Goal: Task Accomplishment & Management: Manage account settings

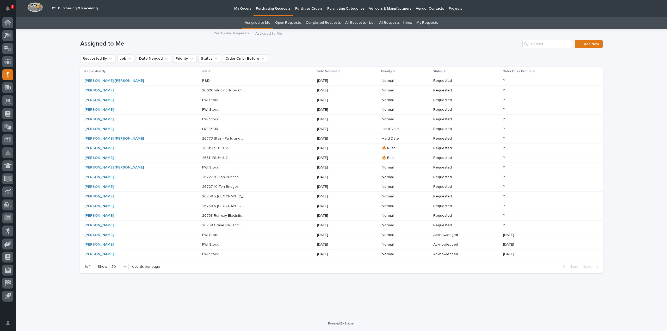
click at [202, 90] on p "26626 Welding 1-Ton Crane System" at bounding box center [224, 89] width 45 height 5
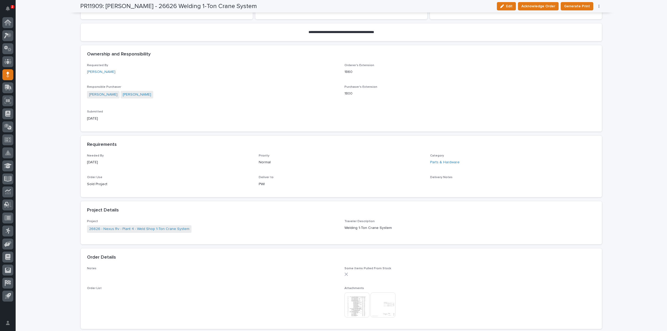
scroll to position [156, 0]
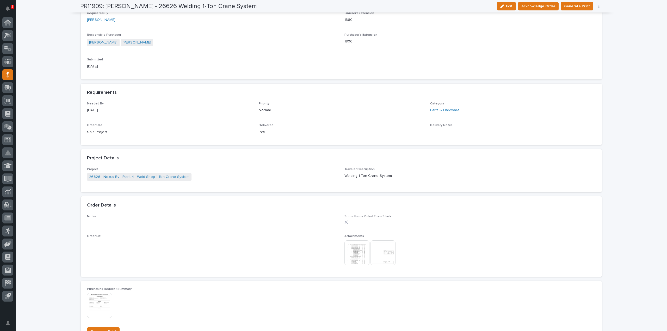
click at [379, 257] on img at bounding box center [383, 253] width 25 height 25
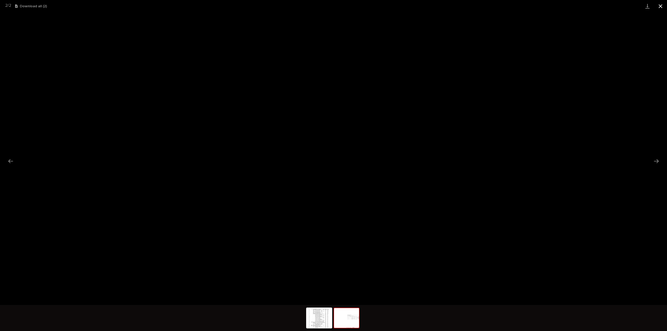
click at [662, 5] on button "Close gallery" at bounding box center [660, 6] width 13 height 12
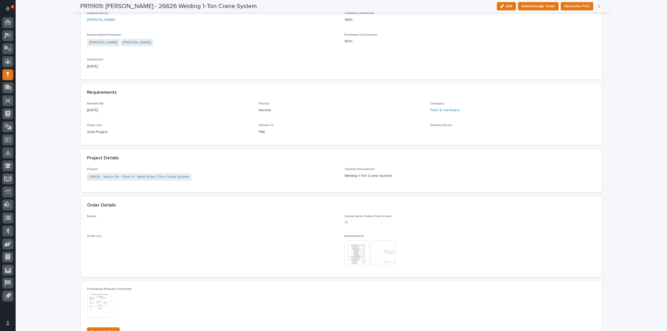
click at [350, 246] on img at bounding box center [357, 253] width 25 height 25
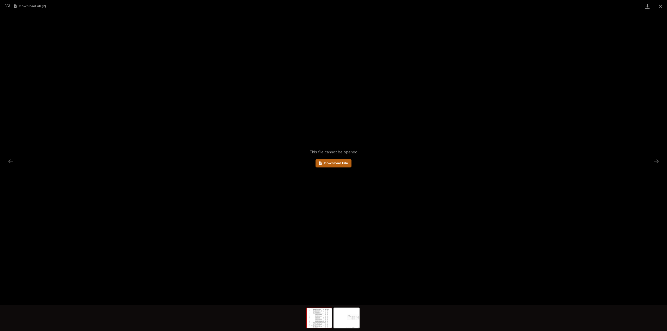
scroll to position [0, 0]
click at [340, 165] on span "Download File" at bounding box center [336, 164] width 24 height 4
drag, startPoint x: 663, startPoint y: 4, endPoint x: 658, endPoint y: 6, distance: 4.5
click at [663, 4] on button "Close gallery" at bounding box center [660, 6] width 13 height 12
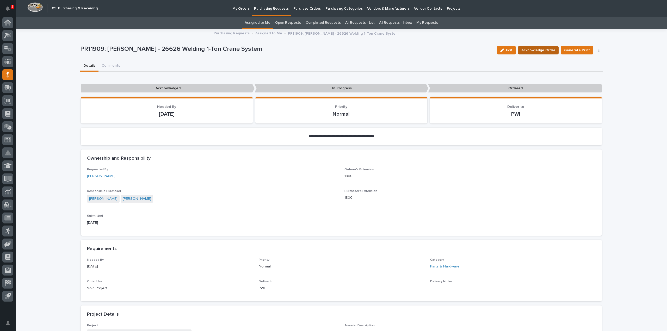
click at [546, 52] on span "Acknowledge Order" at bounding box center [539, 50] width 34 height 6
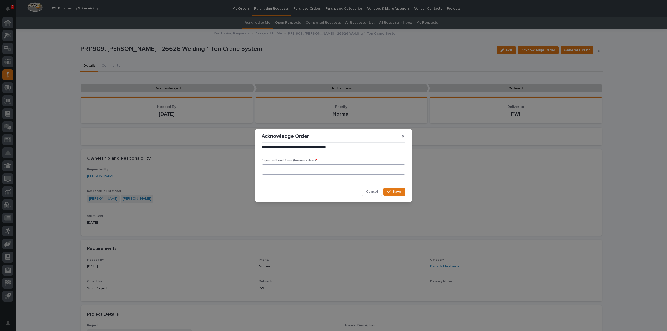
click at [331, 169] on input at bounding box center [334, 169] width 144 height 10
type input "0"
click at [387, 191] on button "Save" at bounding box center [394, 192] width 22 height 8
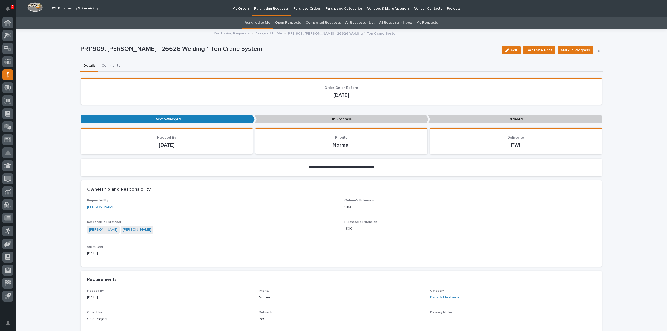
click at [111, 64] on button "Comments" at bounding box center [111, 66] width 25 height 11
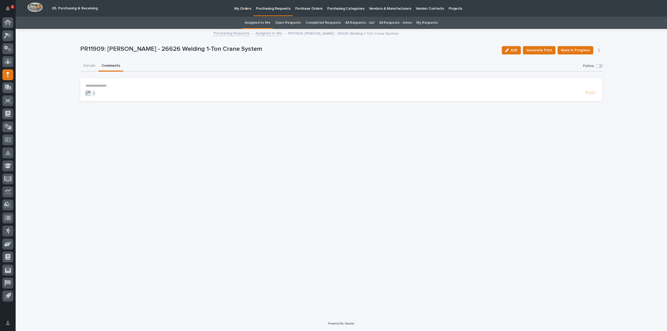
click at [120, 84] on p "**********" at bounding box center [341, 86] width 512 height 4
click at [106, 99] on button "[PERSON_NAME]" at bounding box center [101, 98] width 31 height 5
click at [117, 86] on p "**********" at bounding box center [341, 86] width 512 height 5
click at [122, 88] on p "**********" at bounding box center [341, 86] width 512 height 5
click at [138, 87] on p "**********" at bounding box center [341, 86] width 512 height 5
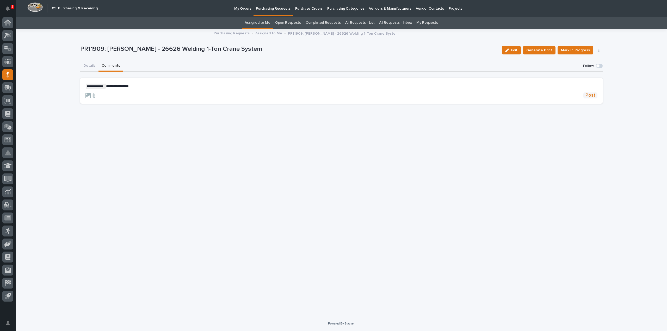
click at [592, 97] on span "Post" at bounding box center [591, 96] width 10 height 6
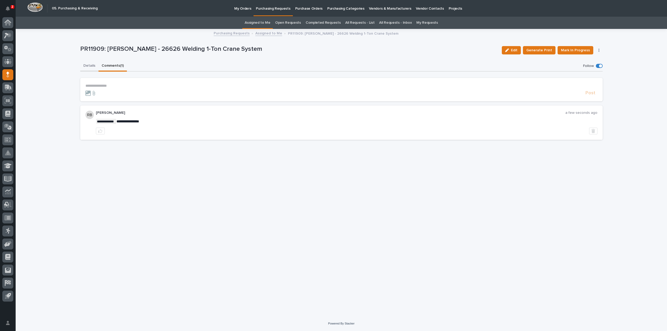
click at [86, 65] on button "Details" at bounding box center [89, 66] width 18 height 11
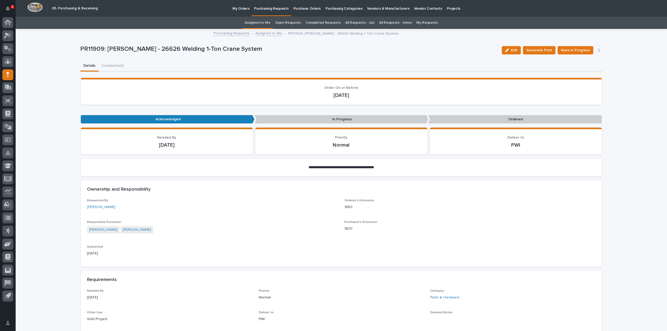
click at [252, 22] on link "Assigned to Me" at bounding box center [258, 23] width 26 height 12
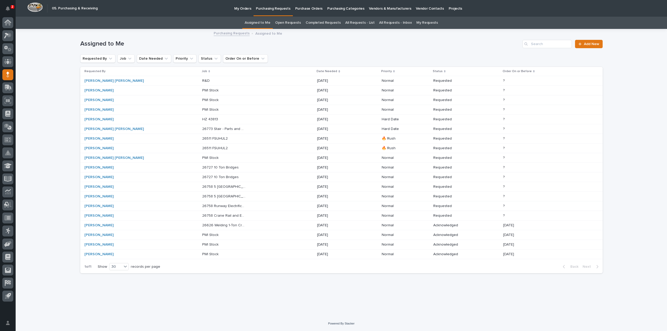
click at [125, 130] on div "Connor Matthes" at bounding box center [106, 129] width 44 height 4
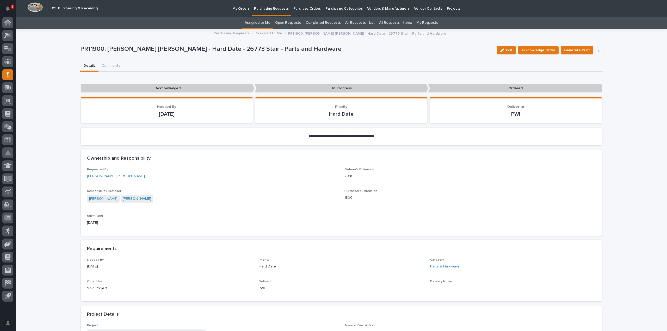
scroll to position [269, 0]
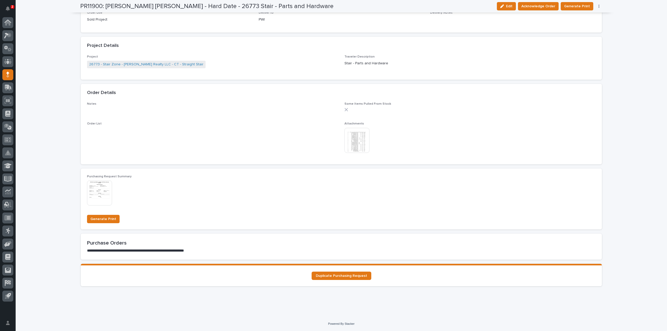
click at [362, 147] on img at bounding box center [357, 140] width 25 height 25
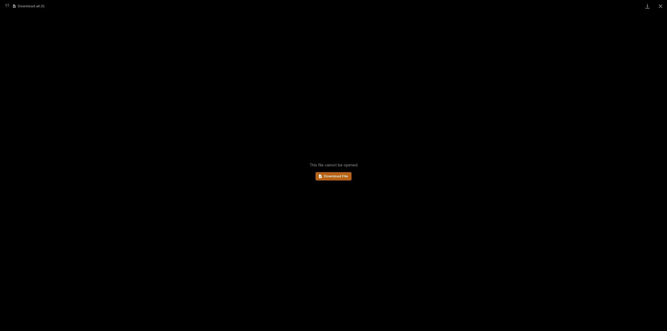
click at [331, 177] on span "Download File" at bounding box center [336, 177] width 24 height 4
click at [662, 9] on button "Close gallery" at bounding box center [660, 6] width 13 height 12
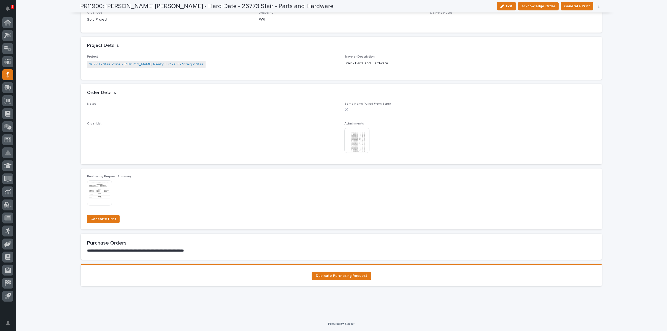
scroll to position [0, 0]
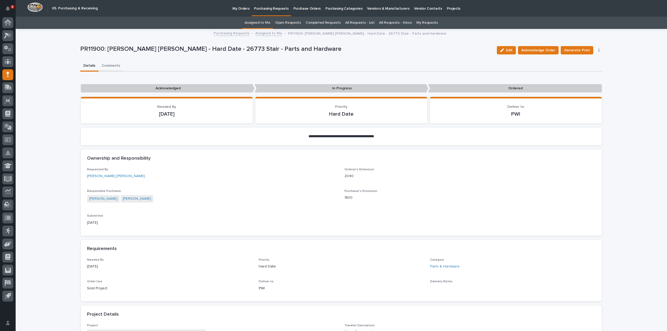
click at [115, 68] on button "Comments" at bounding box center [111, 66] width 25 height 11
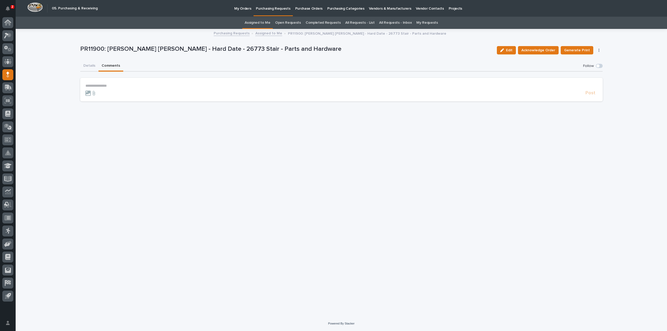
click at [131, 84] on p "**********" at bounding box center [341, 86] width 512 height 4
click at [554, 50] on span "Acknowledge Order" at bounding box center [539, 50] width 34 height 6
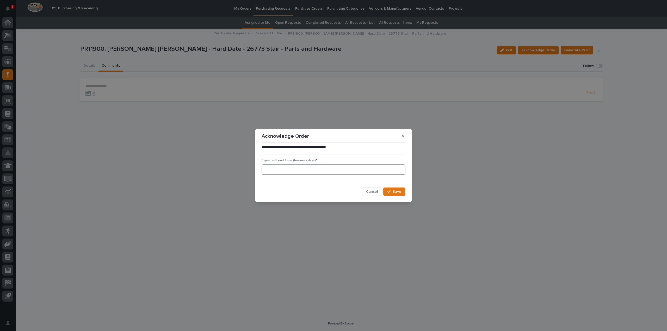
click at [348, 170] on input at bounding box center [334, 169] width 144 height 10
type input "0"
click at [395, 194] on span "Save" at bounding box center [397, 191] width 9 height 5
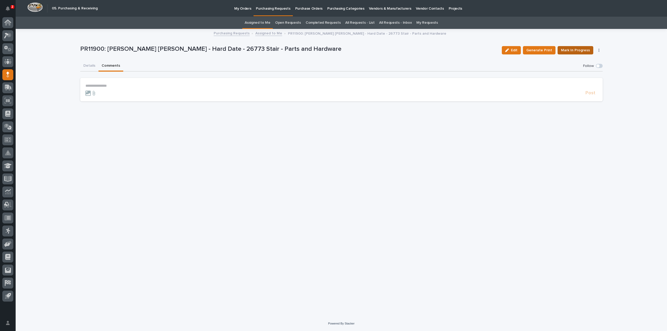
click at [568, 48] on span "Mark In Progress" at bounding box center [575, 50] width 29 height 6
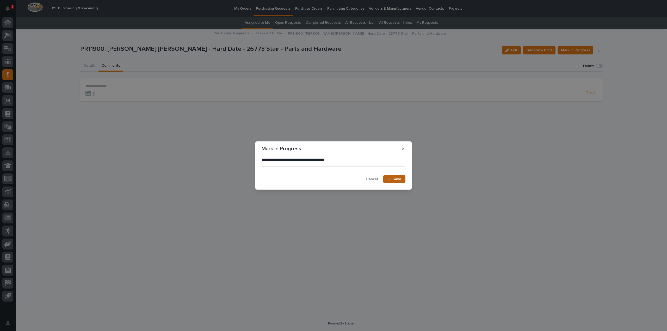
click at [394, 176] on button "Save" at bounding box center [394, 179] width 22 height 8
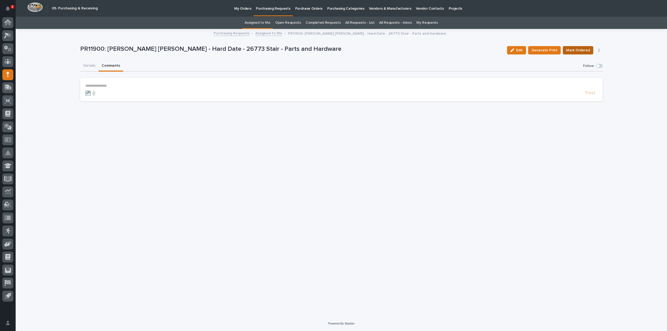
click at [578, 51] on span "Mark Ordered" at bounding box center [578, 50] width 24 height 6
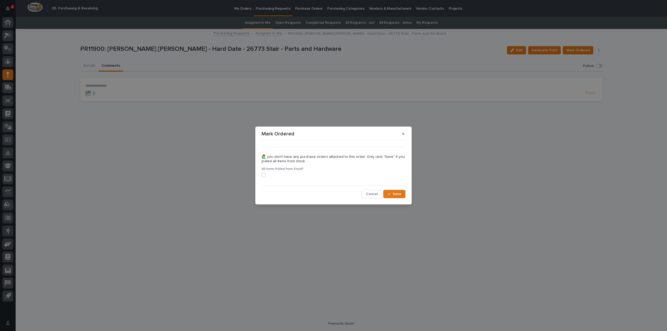
click at [265, 177] on span at bounding box center [264, 175] width 4 height 4
click at [399, 195] on span "Save" at bounding box center [397, 194] width 9 height 5
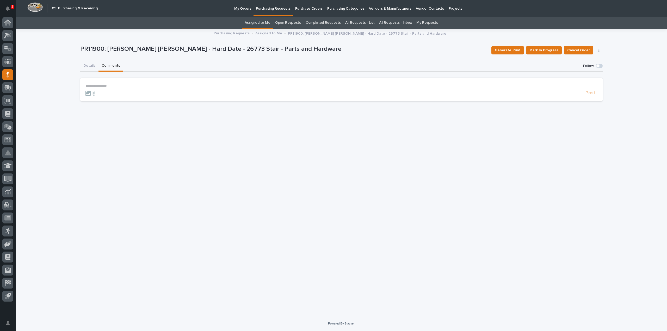
click at [271, 23] on link "Assigned to Me" at bounding box center [258, 23] width 26 height 12
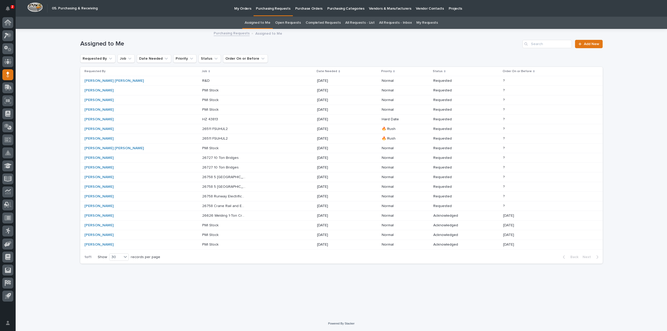
click at [202, 128] on p "26511 FSUHUL2" at bounding box center [215, 128] width 27 height 5
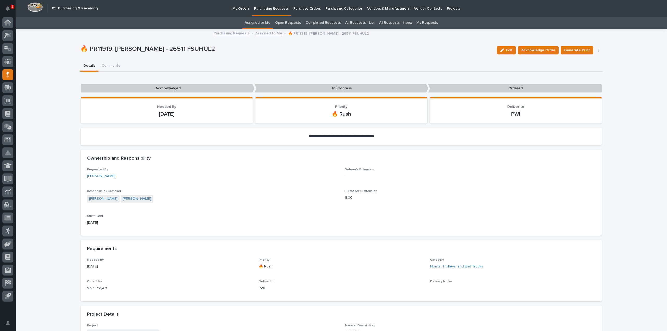
scroll to position [209, 0]
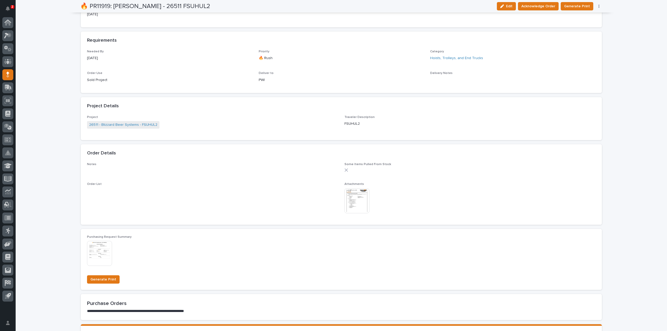
click at [354, 198] on img at bounding box center [357, 200] width 25 height 25
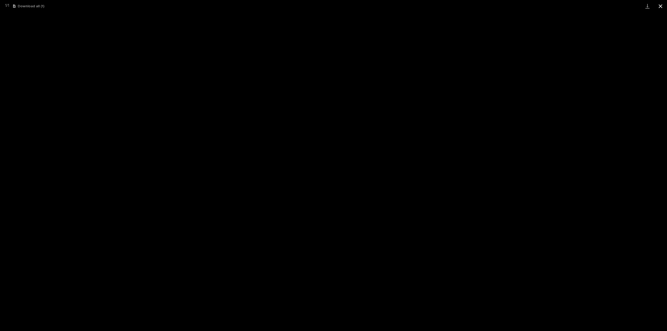
click at [662, 7] on button "Close gallery" at bounding box center [660, 6] width 13 height 12
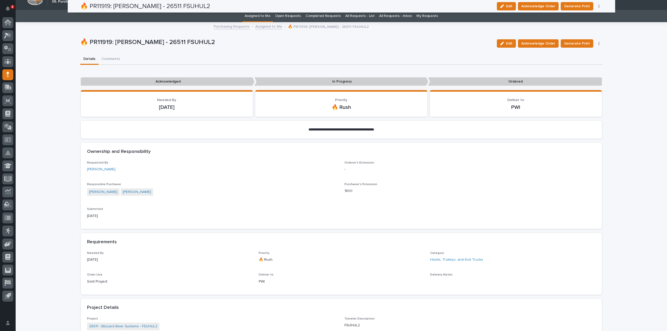
scroll to position [0, 0]
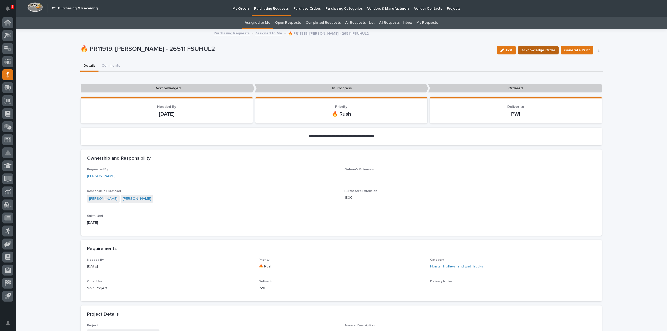
click at [552, 50] on span "Acknowledge Order" at bounding box center [539, 50] width 34 height 6
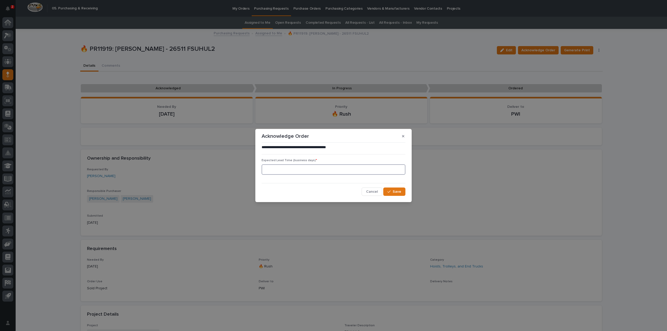
click at [313, 170] on input at bounding box center [334, 169] width 144 height 10
type input "0"
click at [394, 193] on span "Save" at bounding box center [397, 191] width 9 height 5
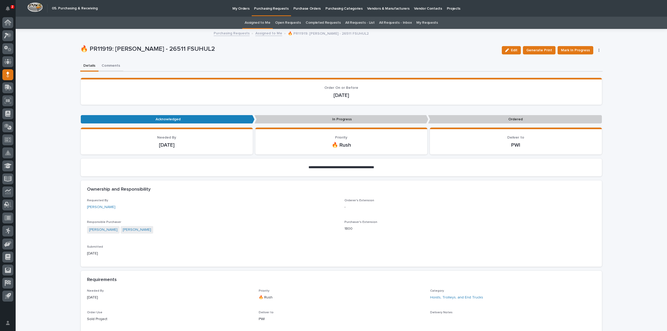
click at [114, 64] on button "Comments" at bounding box center [111, 66] width 25 height 11
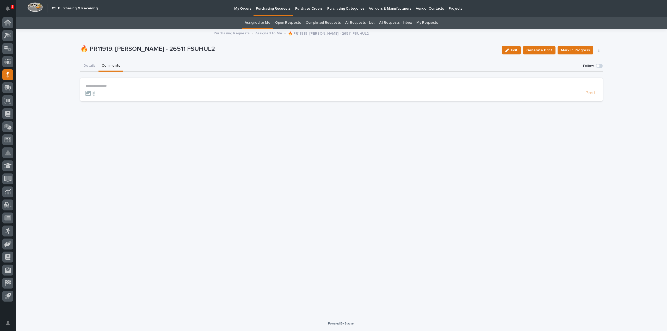
click at [124, 85] on p "**********" at bounding box center [341, 86] width 512 height 4
click at [97, 94] on span "[PERSON_NAME]" at bounding box center [101, 94] width 29 height 4
click at [109, 87] on p "**********" at bounding box center [341, 86] width 512 height 5
click at [594, 95] on span "Post" at bounding box center [591, 96] width 10 height 6
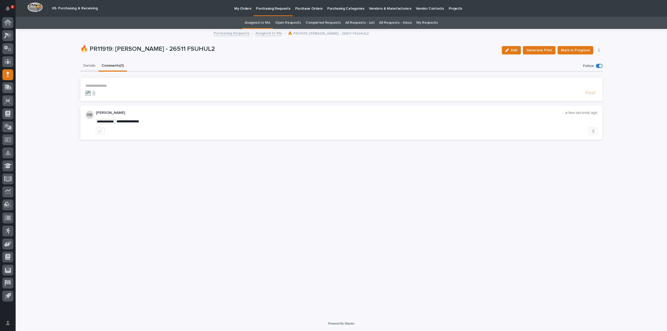
click at [87, 66] on button "Details" at bounding box center [89, 66] width 18 height 11
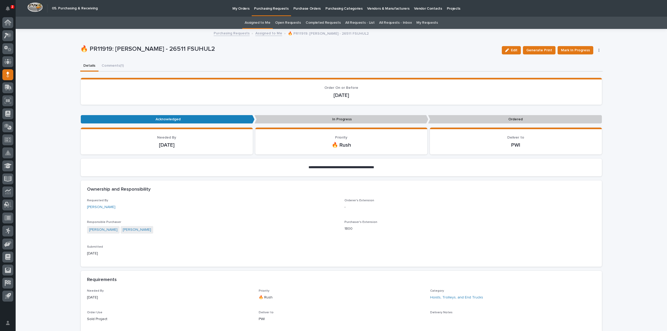
click at [268, 24] on link "Assigned to Me" at bounding box center [258, 23] width 26 height 12
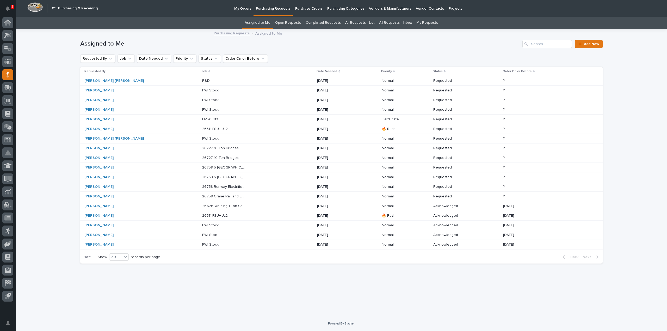
click at [202, 128] on p "26511 FSUHUL2" at bounding box center [215, 128] width 27 height 5
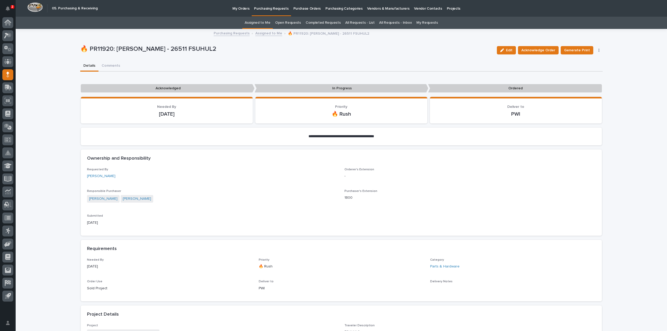
scroll to position [156, 0]
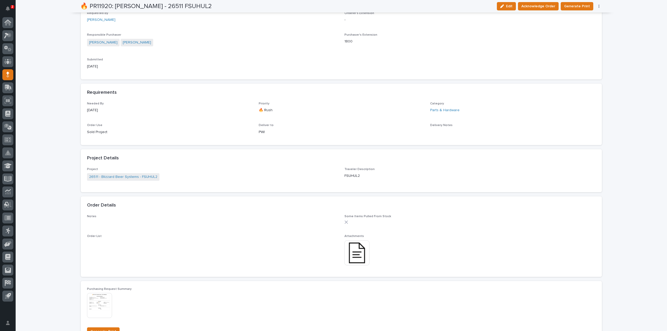
click at [346, 257] on img at bounding box center [357, 253] width 25 height 25
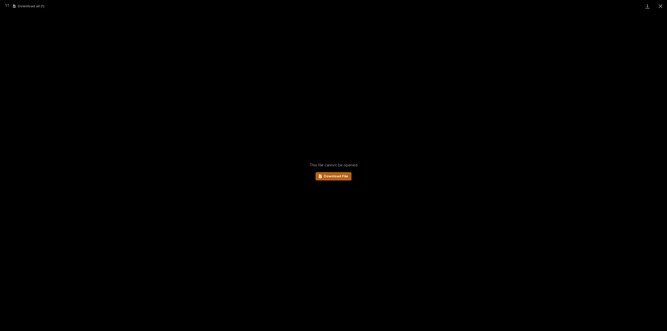
click at [337, 177] on span "Download File" at bounding box center [336, 177] width 24 height 4
click at [662, 7] on button "Close gallery" at bounding box center [660, 6] width 13 height 12
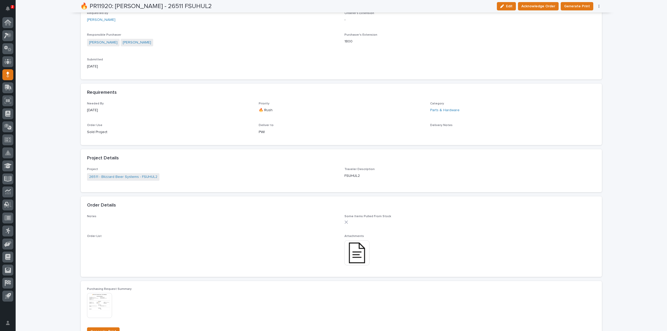
scroll to position [0, 0]
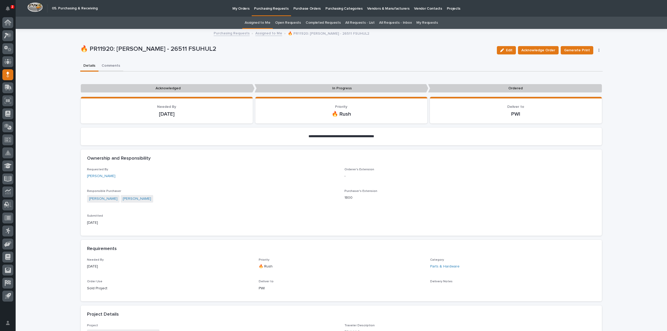
click at [107, 67] on button "Comments" at bounding box center [111, 66] width 25 height 11
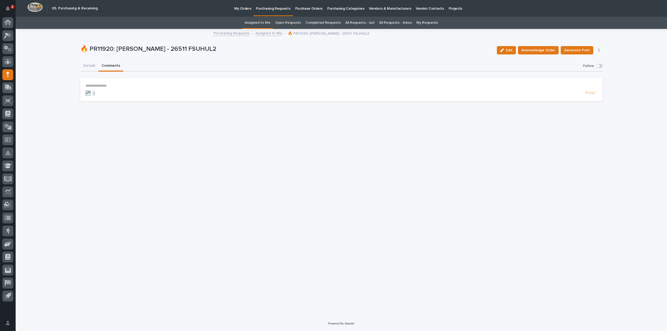
click at [121, 86] on p "**********" at bounding box center [341, 86] width 512 height 4
click at [105, 94] on span "[PERSON_NAME]" at bounding box center [101, 94] width 29 height 4
click at [112, 87] on p "**********" at bounding box center [341, 86] width 512 height 5
click at [586, 95] on span "Post" at bounding box center [591, 96] width 10 height 6
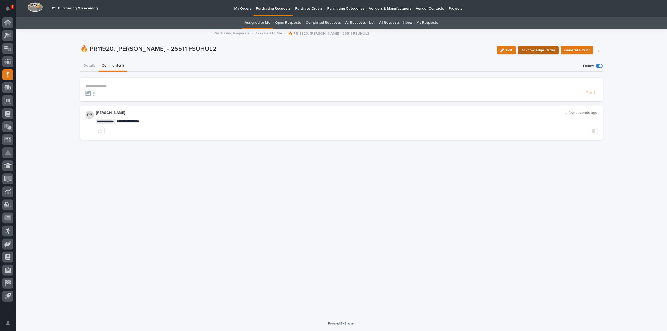
click at [542, 51] on span "Acknowledge Order" at bounding box center [539, 50] width 34 height 6
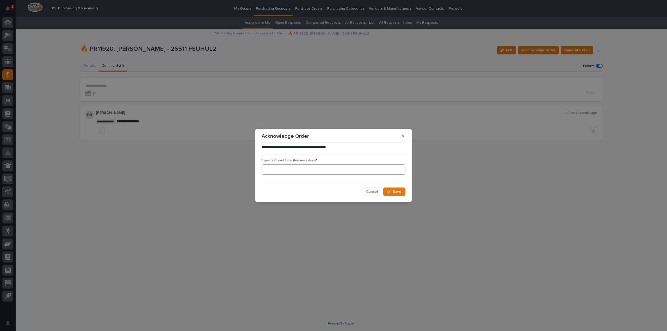
click at [363, 171] on input at bounding box center [334, 169] width 144 height 10
type input "0"
click at [404, 193] on button "Save" at bounding box center [394, 192] width 22 height 8
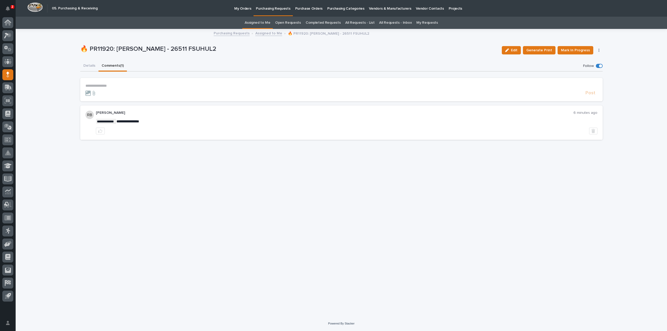
click at [268, 24] on link "Assigned to Me" at bounding box center [258, 23] width 26 height 12
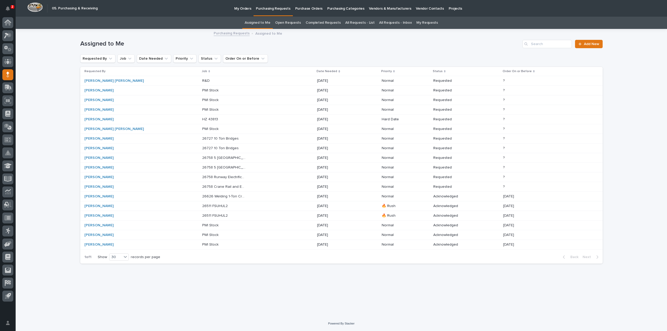
click at [202, 138] on p "26727 10 Ton Bridges" at bounding box center [221, 138] width 38 height 5
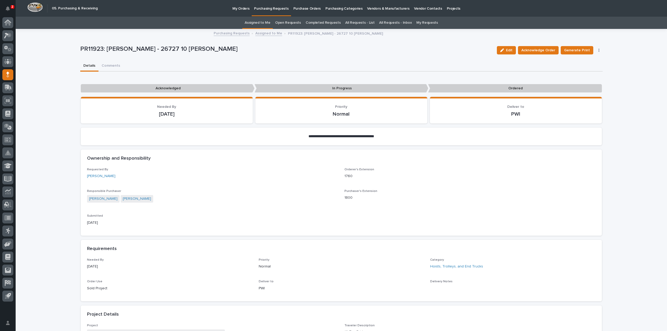
scroll to position [269, 0]
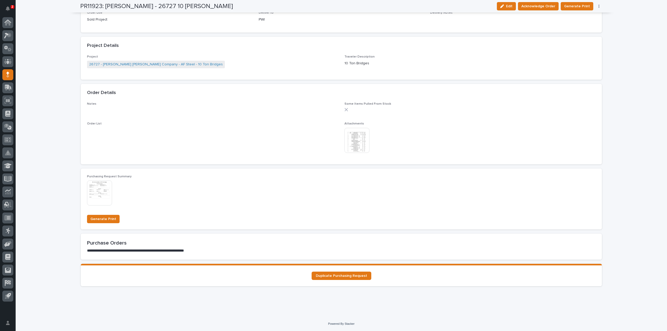
click at [352, 148] on img at bounding box center [357, 140] width 25 height 25
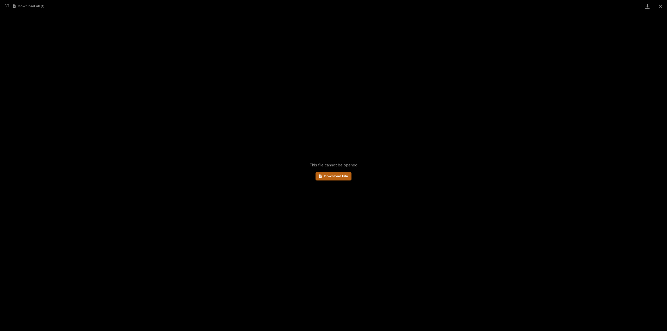
click at [320, 175] on icon at bounding box center [320, 177] width 3 height 4
click at [662, 7] on button "Close gallery" at bounding box center [660, 6] width 13 height 12
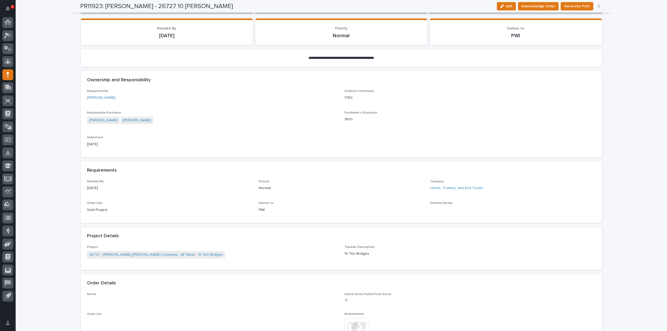
scroll to position [0, 0]
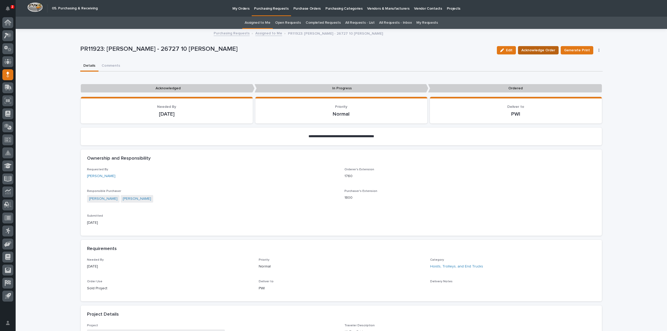
click at [533, 52] on span "Acknowledge Order" at bounding box center [539, 50] width 34 height 6
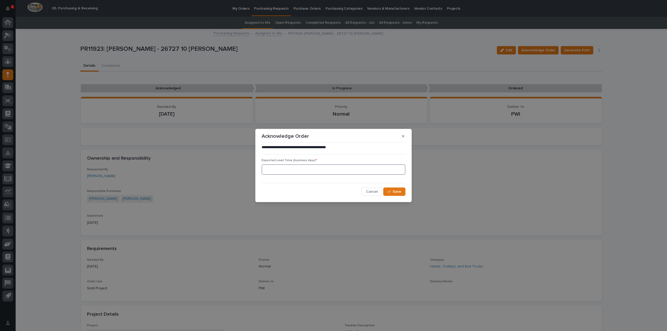
click at [309, 172] on input at bounding box center [334, 169] width 144 height 10
type input "0"
click at [392, 189] on button "Save" at bounding box center [394, 192] width 22 height 8
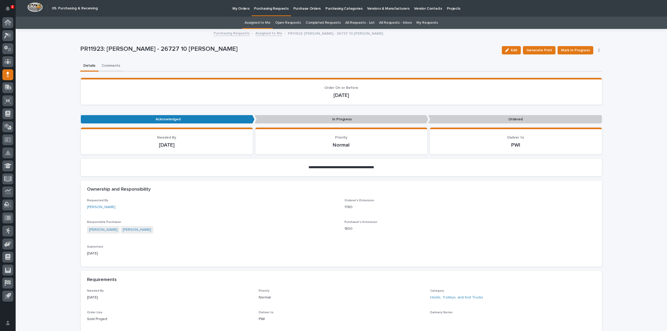
click at [111, 64] on button "Comments" at bounding box center [111, 66] width 25 height 11
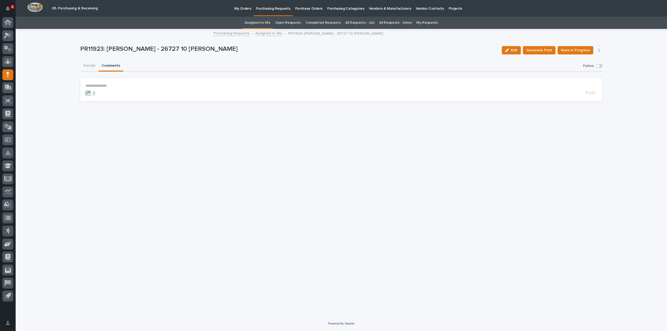
click at [117, 84] on p "**********" at bounding box center [341, 86] width 512 height 4
click at [591, 95] on span "Post" at bounding box center [591, 96] width 10 height 6
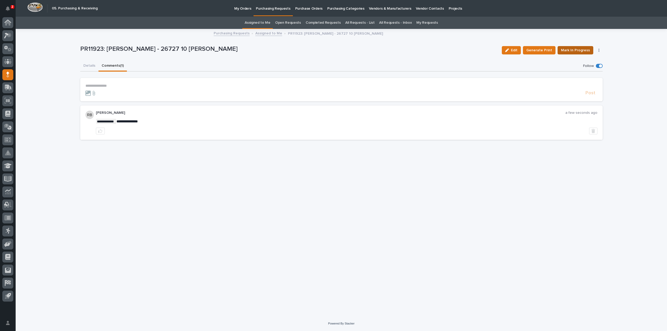
click at [578, 51] on span "Mark In Progress" at bounding box center [575, 50] width 29 height 6
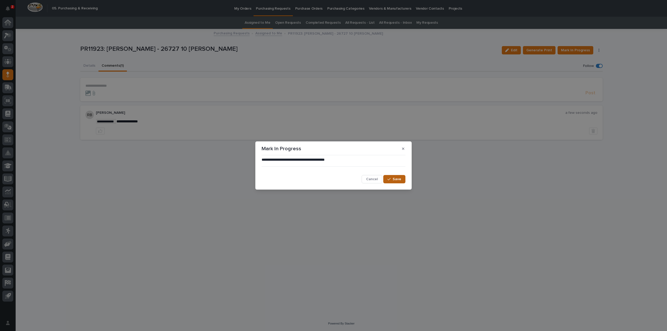
click at [399, 180] on span "Save" at bounding box center [397, 179] width 9 height 5
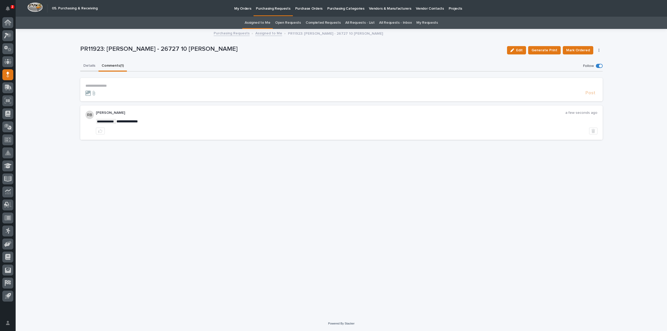
click at [94, 66] on button "Details" at bounding box center [89, 66] width 18 height 11
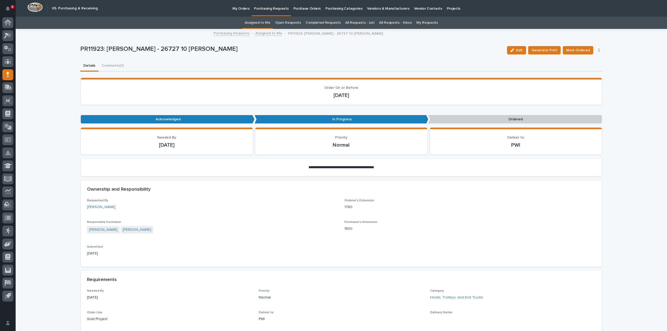
click at [253, 23] on link "Assigned to Me" at bounding box center [258, 23] width 26 height 12
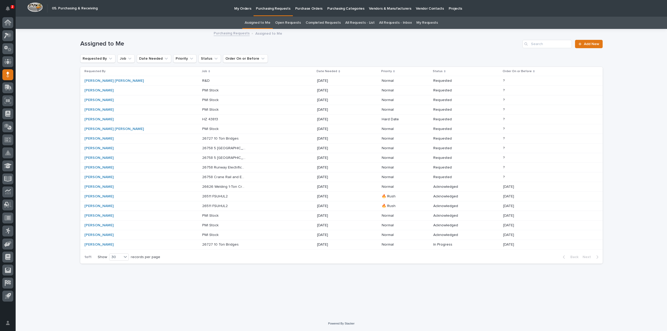
click at [108, 135] on div "[PERSON_NAME]" at bounding box center [141, 138] width 114 height 9
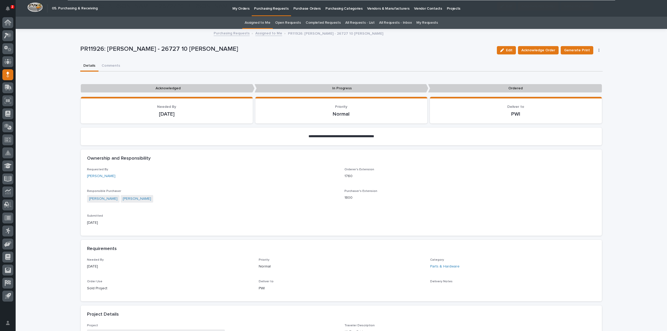
scroll to position [269, 0]
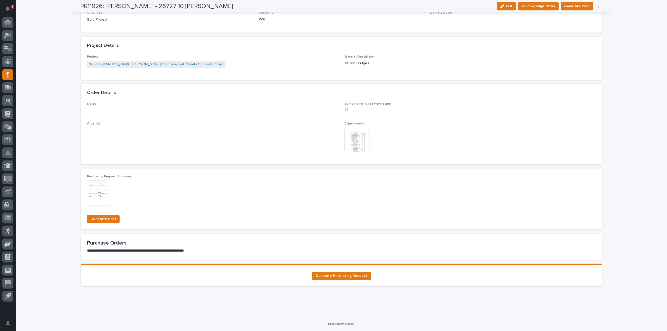
click at [357, 146] on img at bounding box center [357, 140] width 25 height 25
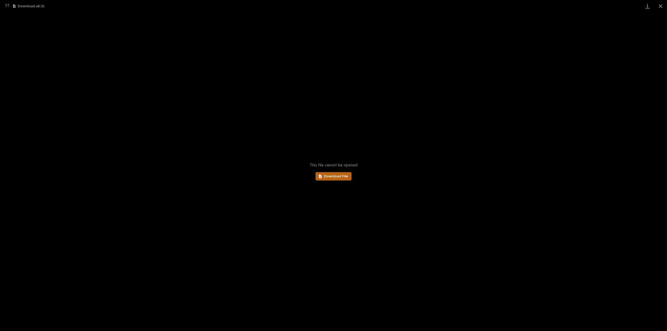
click at [329, 177] on span "Download File" at bounding box center [336, 177] width 24 height 4
click at [660, 8] on button "Close gallery" at bounding box center [660, 6] width 13 height 12
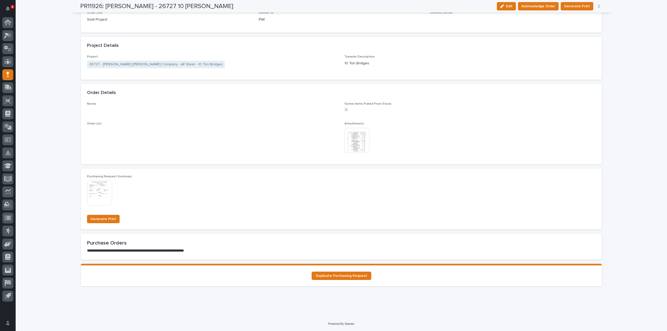
scroll to position [8, 0]
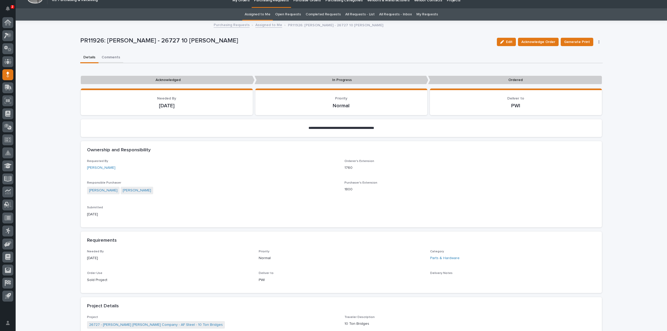
click at [111, 58] on div "**********" at bounding box center [341, 286] width 523 height 530
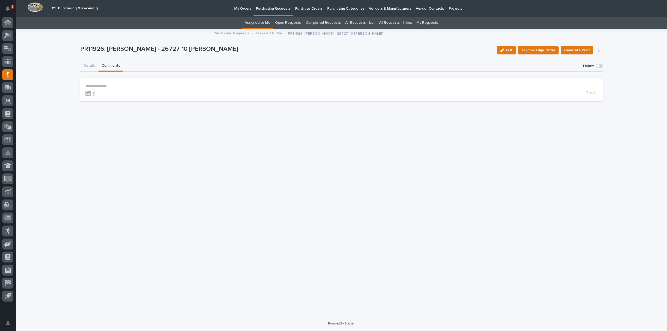
click at [108, 86] on p "**********" at bounding box center [341, 86] width 512 height 4
click at [547, 51] on span "Acknowledge Order" at bounding box center [539, 50] width 34 height 6
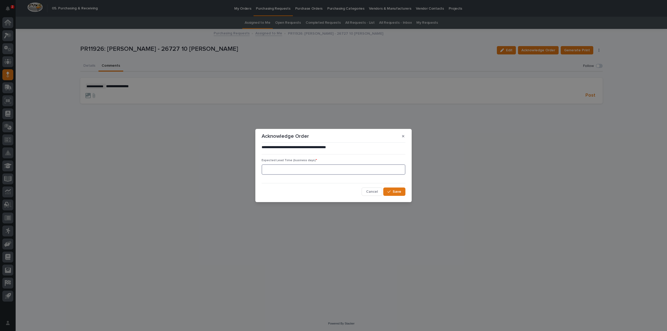
click at [313, 171] on input at bounding box center [334, 169] width 144 height 10
type input "0"
click at [390, 191] on icon "button" at bounding box center [389, 192] width 3 height 4
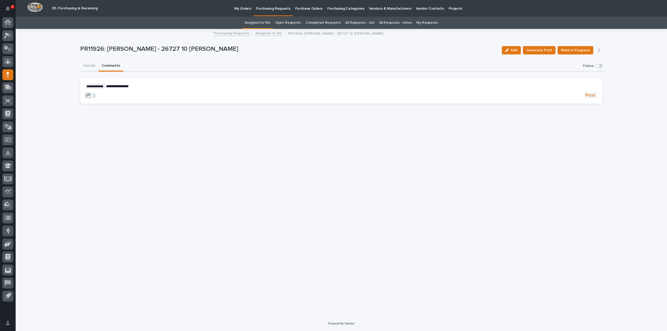
click at [593, 97] on span "Post" at bounding box center [591, 96] width 10 height 6
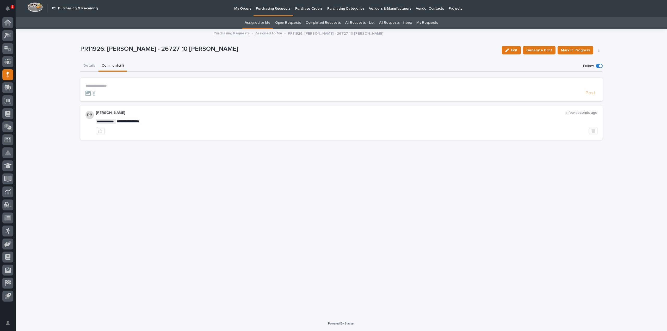
click at [270, 23] on link "Assigned to Me" at bounding box center [258, 23] width 26 height 12
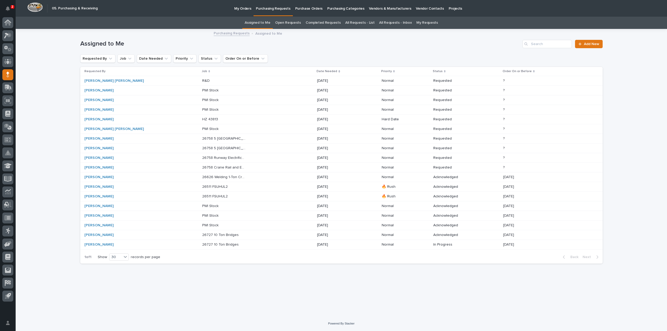
click at [202, 140] on div "26758 5 Ton Bridge 26758 5 Ton Bridge" at bounding box center [257, 138] width 111 height 9
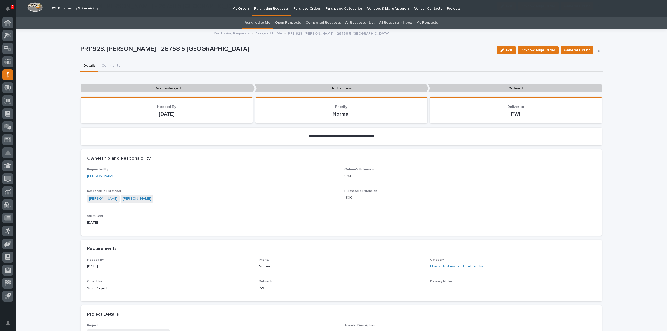
scroll to position [209, 0]
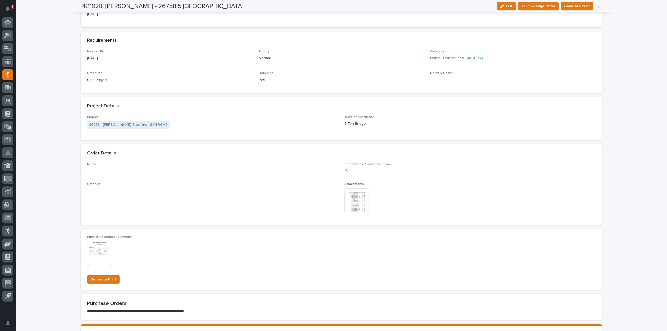
click at [347, 208] on img at bounding box center [357, 200] width 25 height 25
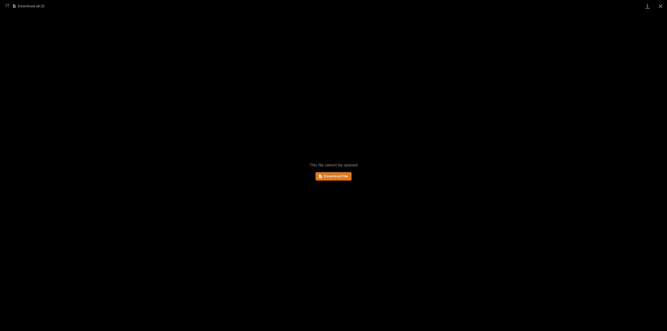
click at [340, 171] on div "This file cannot be opened Download File" at bounding box center [333, 171] width 667 height 319
click at [339, 178] on span "Download File" at bounding box center [336, 177] width 24 height 4
click at [661, 7] on button "Close gallery" at bounding box center [660, 6] width 13 height 12
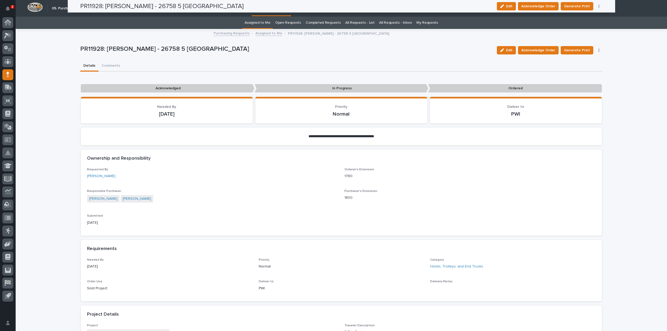
scroll to position [0, 0]
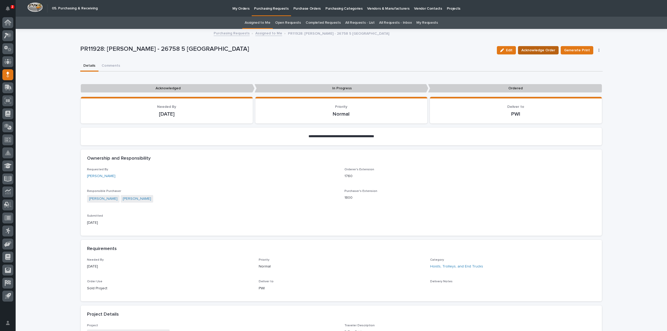
click at [541, 52] on span "Acknowledge Order" at bounding box center [539, 50] width 34 height 6
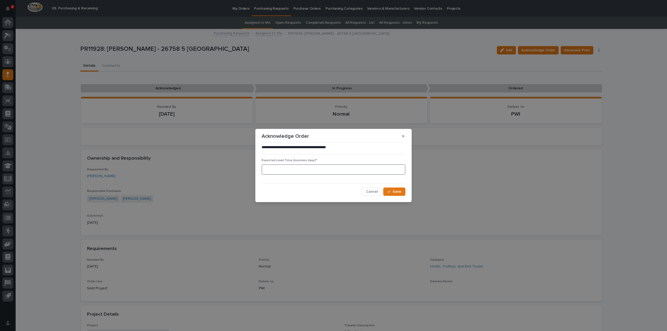
click at [330, 169] on input at bounding box center [334, 169] width 144 height 10
type input "0"
click at [385, 193] on button "Save" at bounding box center [394, 192] width 22 height 8
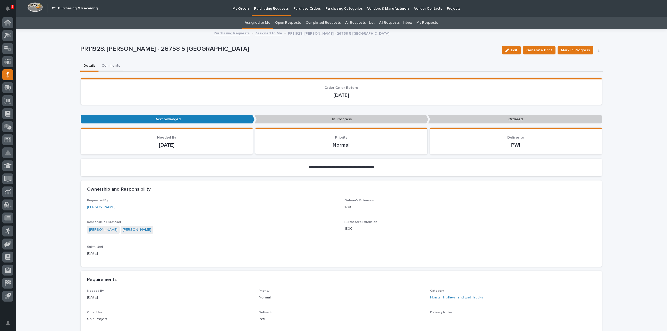
click at [107, 67] on button "Comments" at bounding box center [111, 66] width 25 height 11
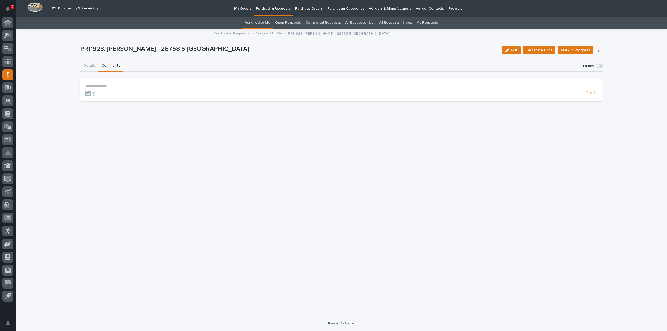
click at [123, 88] on form "**********" at bounding box center [341, 90] width 512 height 13
click at [120, 86] on p "**********" at bounding box center [341, 86] width 512 height 4
click at [95, 93] on span "[PERSON_NAME]" at bounding box center [101, 94] width 29 height 4
click at [117, 84] on p "**********" at bounding box center [341, 86] width 512 height 5
click at [590, 93] on span "Post" at bounding box center [591, 96] width 10 height 6
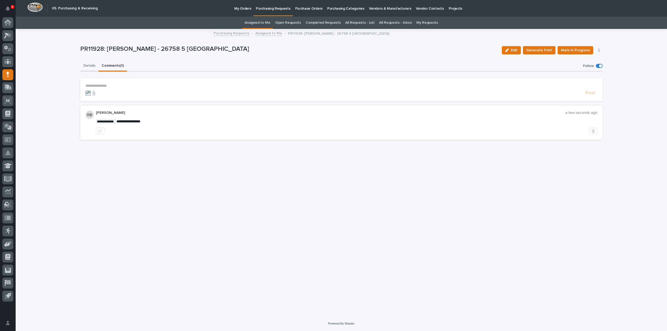
drag, startPoint x: 91, startPoint y: 64, endPoint x: 325, endPoint y: 24, distance: 236.7
click at [91, 65] on button "Details" at bounding box center [89, 66] width 18 height 11
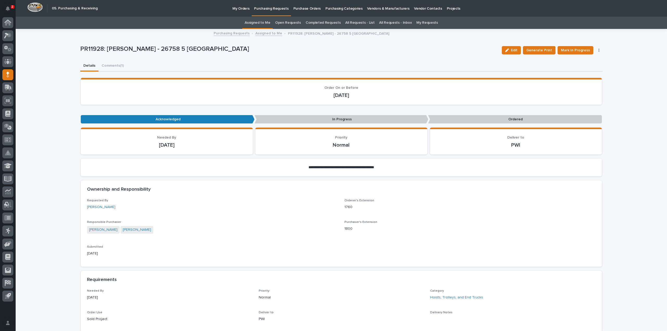
click at [266, 23] on link "Assigned to Me" at bounding box center [258, 23] width 26 height 12
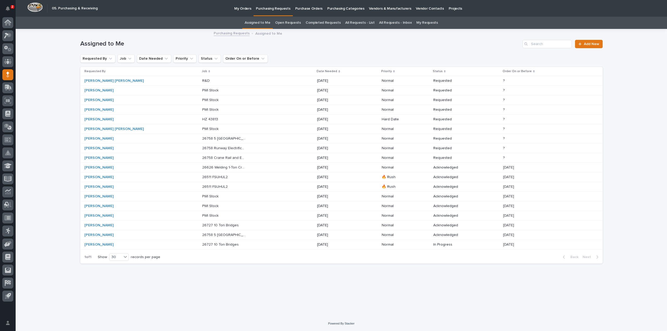
click at [202, 139] on p "26758 5 [GEOGRAPHIC_DATA]" at bounding box center [224, 138] width 45 height 5
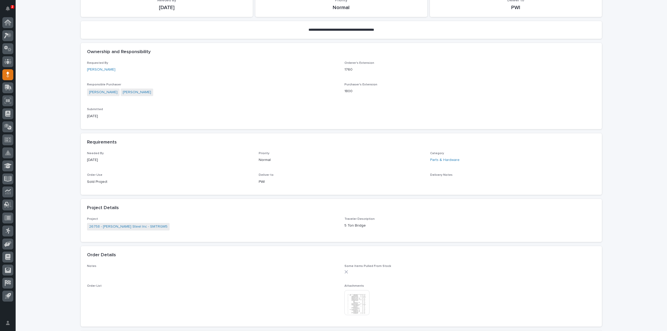
scroll to position [269, 0]
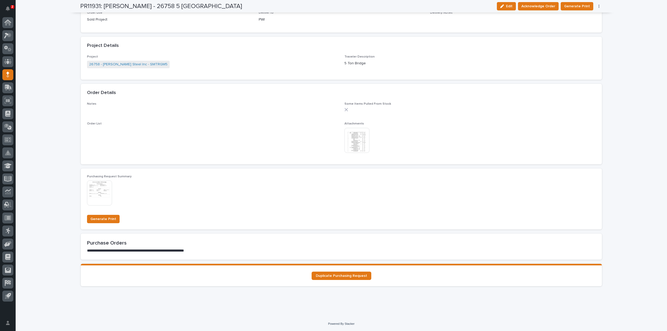
click at [351, 145] on img at bounding box center [357, 140] width 25 height 25
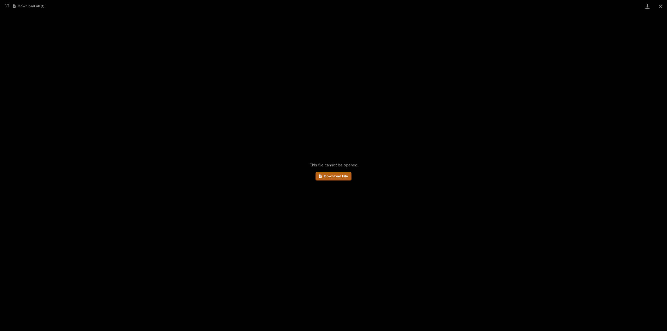
click at [338, 175] on span "Download File" at bounding box center [336, 177] width 24 height 4
click at [660, 5] on button "Close gallery" at bounding box center [660, 6] width 13 height 12
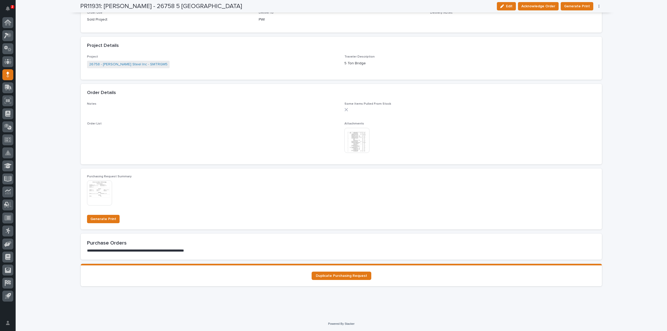
scroll to position [0, 0]
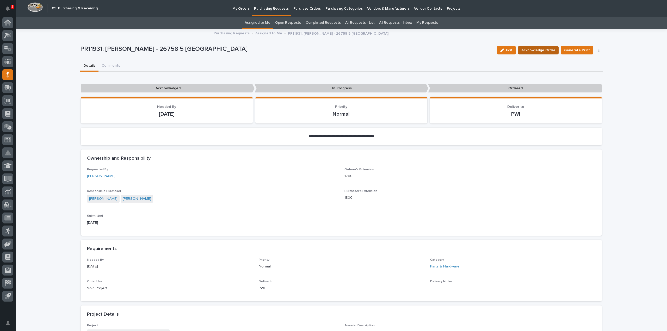
click at [539, 52] on span "Acknowledge Order" at bounding box center [539, 50] width 34 height 6
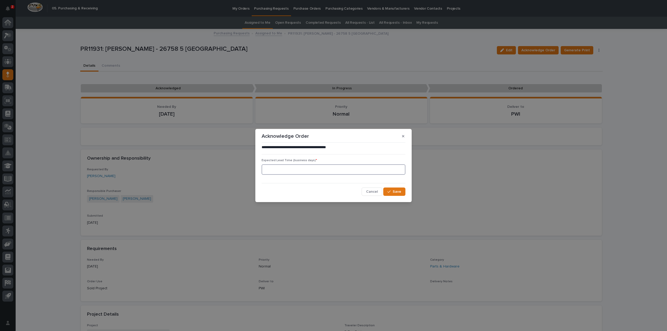
click at [326, 171] on input at bounding box center [334, 169] width 144 height 10
type input "0"
click at [396, 194] on button "Save" at bounding box center [394, 192] width 22 height 8
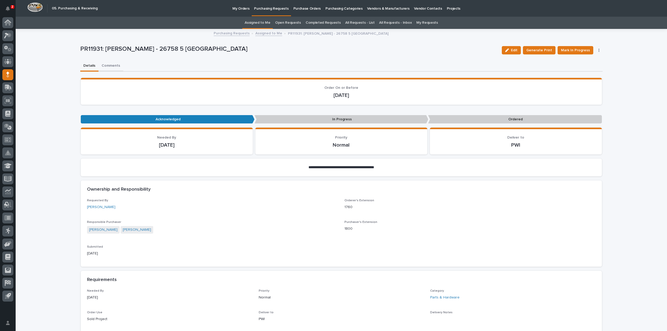
click at [106, 66] on button "Comments" at bounding box center [111, 66] width 25 height 11
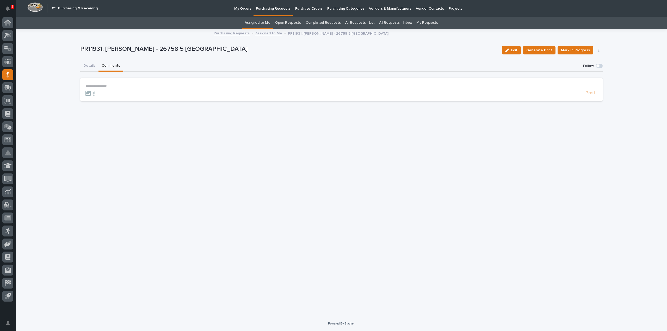
click at [125, 88] on form "**********" at bounding box center [341, 90] width 512 height 13
click at [123, 86] on p "**********" at bounding box center [341, 86] width 512 height 4
click at [103, 94] on span "[PERSON_NAME]" at bounding box center [101, 94] width 29 height 4
click at [117, 89] on form "**********" at bounding box center [341, 91] width 512 height 15
click at [118, 84] on p "**********" at bounding box center [341, 86] width 512 height 5
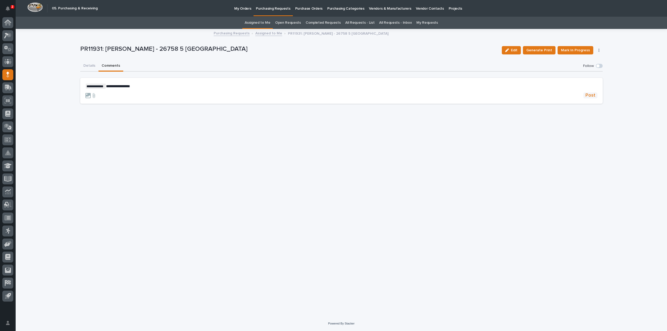
click at [589, 96] on span "Post" at bounding box center [591, 96] width 10 height 6
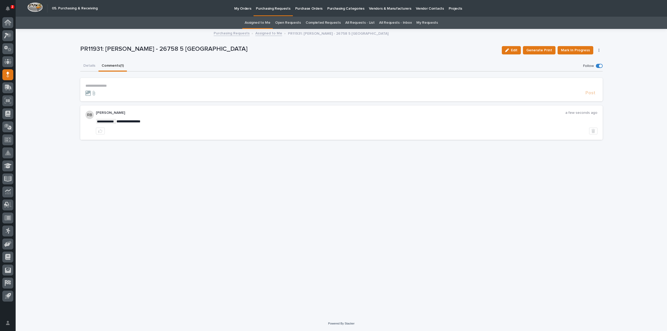
click at [270, 23] on link "Assigned to Me" at bounding box center [258, 23] width 26 height 12
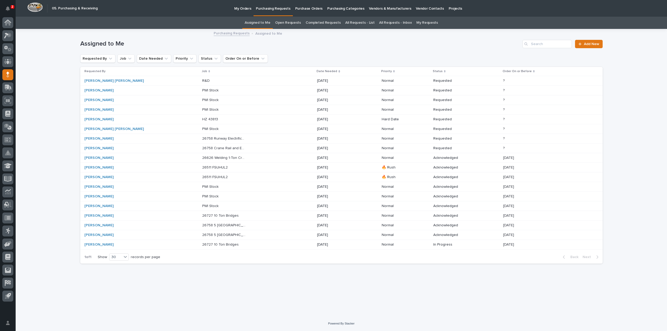
click at [202, 137] on p "26758 Runway Electrification" at bounding box center [224, 138] width 45 height 5
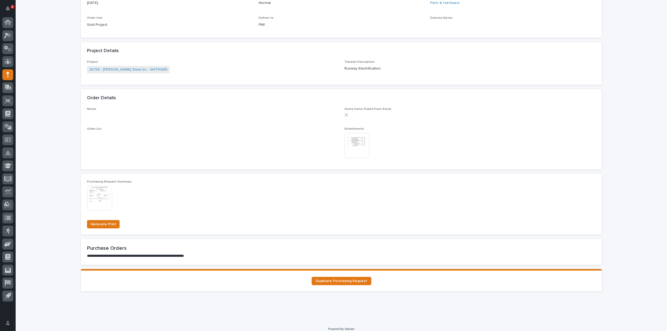
scroll to position [269, 0]
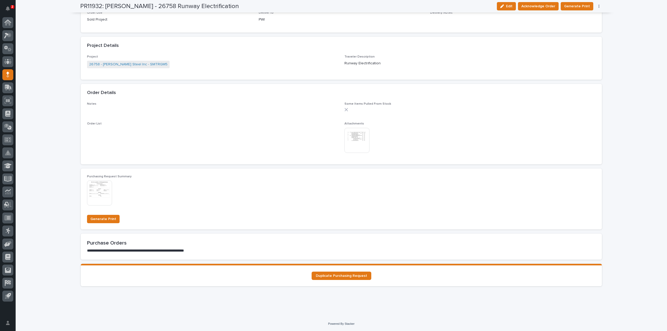
click at [363, 142] on img at bounding box center [357, 140] width 25 height 25
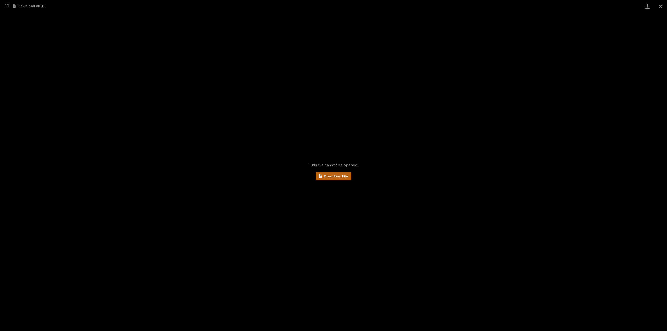
click at [336, 176] on span "Download File" at bounding box center [336, 177] width 24 height 4
click at [663, 6] on button "Close gallery" at bounding box center [660, 6] width 13 height 12
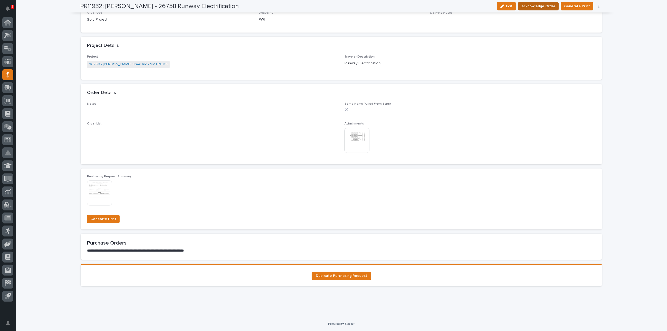
click at [540, 8] on span "Acknowledge Order" at bounding box center [539, 6] width 34 height 6
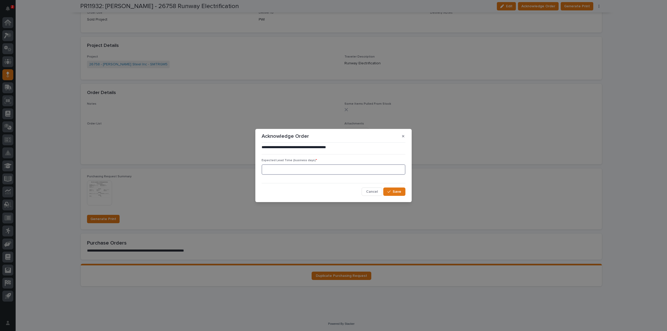
click at [315, 169] on input at bounding box center [334, 169] width 144 height 10
type input "0"
click at [389, 191] on icon "button" at bounding box center [389, 192] width 3 height 4
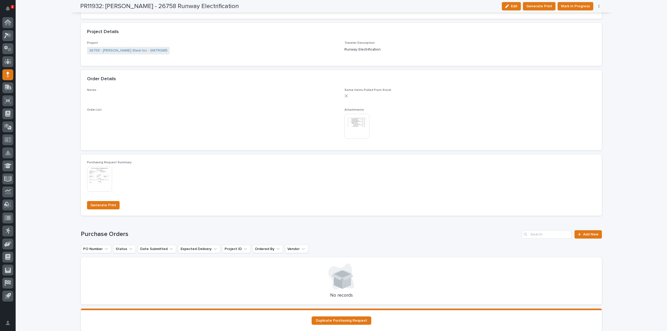
scroll to position [1, 0]
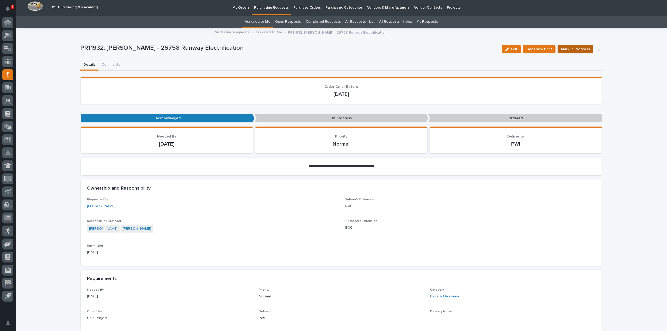
click at [569, 51] on span "Mark In Progress" at bounding box center [575, 49] width 29 height 6
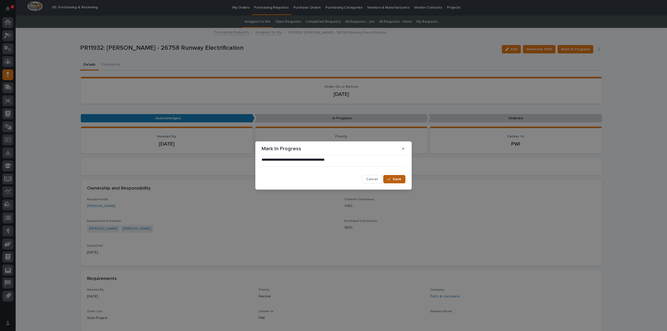
click at [399, 179] on span "Save" at bounding box center [397, 179] width 9 height 5
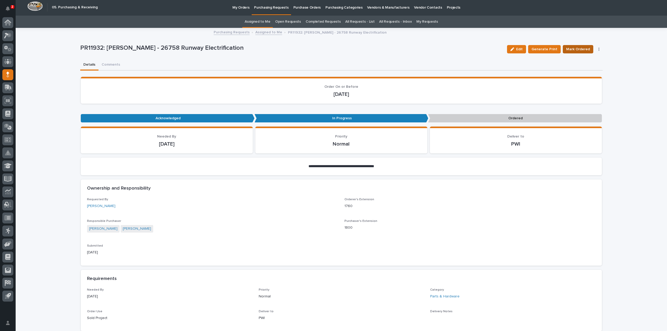
click at [567, 50] on span "Mark Ordered" at bounding box center [578, 49] width 24 height 6
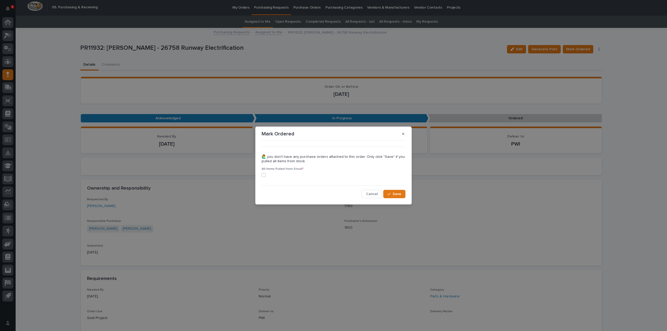
click at [266, 176] on span at bounding box center [264, 175] width 4 height 4
drag, startPoint x: 396, startPoint y: 195, endPoint x: 401, endPoint y: 194, distance: 5.6
click at [396, 195] on span "Save" at bounding box center [397, 194] width 9 height 5
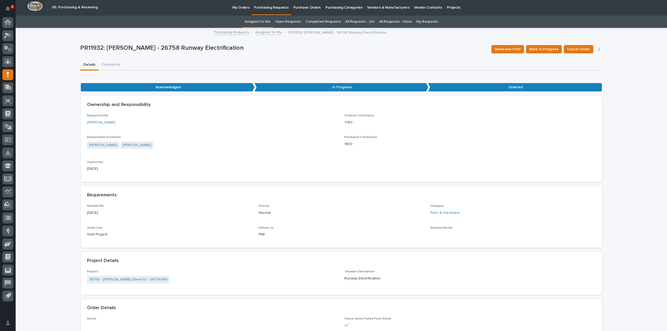
click at [263, 22] on link "Assigned to Me" at bounding box center [258, 22] width 26 height 12
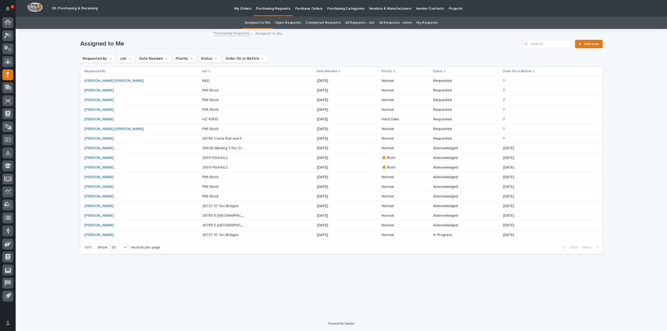
click at [202, 138] on p "26758 Crane Rail and End Stops" at bounding box center [224, 138] width 45 height 5
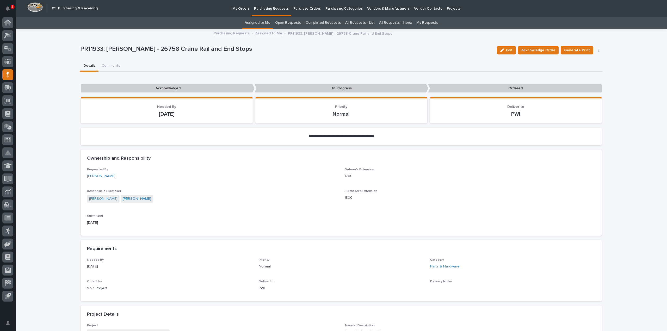
scroll to position [209, 0]
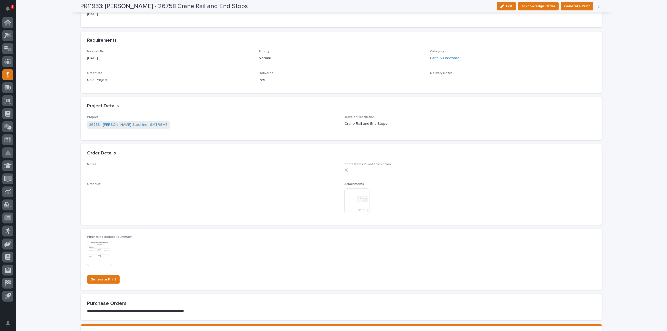
click at [351, 204] on img at bounding box center [357, 200] width 25 height 25
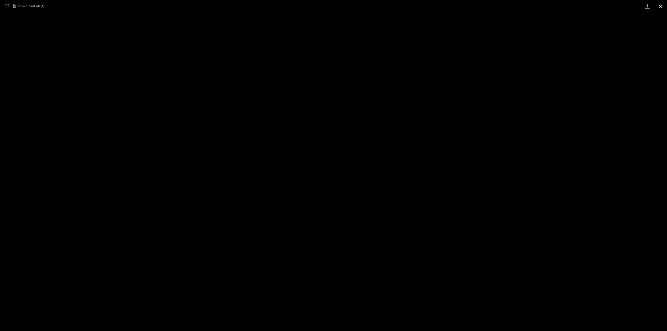
click at [662, 6] on button "Close gallery" at bounding box center [660, 6] width 13 height 12
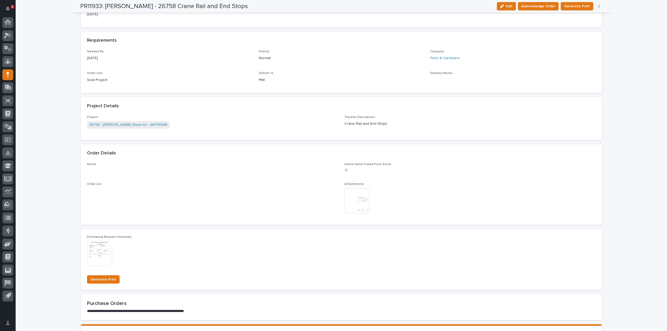
scroll to position [0, 0]
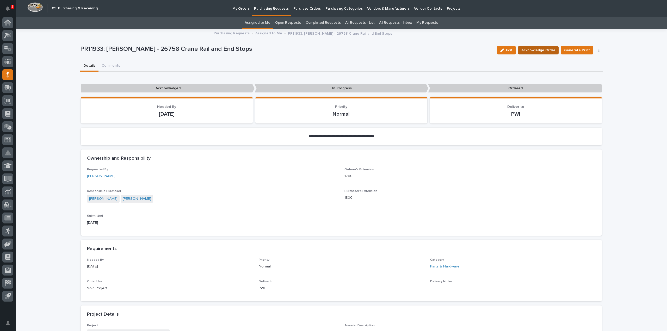
click at [538, 53] on span "Acknowledge Order" at bounding box center [539, 50] width 34 height 6
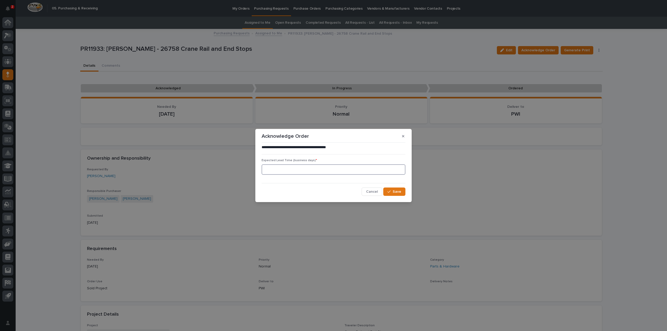
click at [352, 171] on input at bounding box center [334, 169] width 144 height 10
type input "0"
click at [389, 193] on icon "button" at bounding box center [389, 192] width 3 height 4
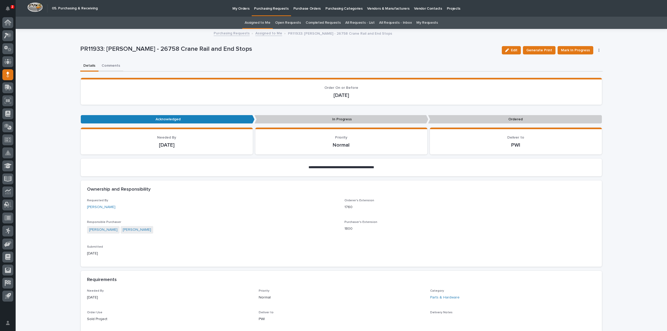
click at [112, 66] on button "Comments" at bounding box center [111, 66] width 25 height 11
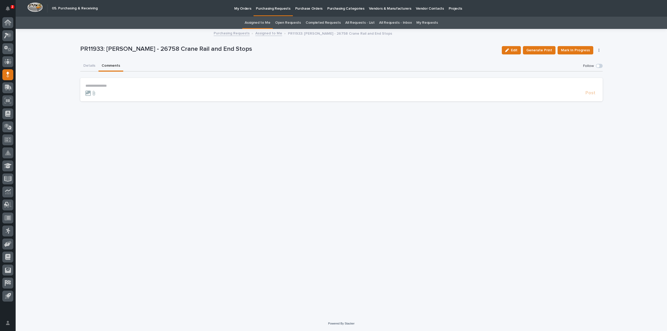
click at [107, 87] on p "**********" at bounding box center [341, 86] width 512 height 4
click at [102, 93] on span "[PERSON_NAME]" at bounding box center [101, 94] width 29 height 4
click at [118, 86] on p "**********" at bounding box center [341, 86] width 512 height 5
click at [590, 94] on span "Post" at bounding box center [591, 96] width 10 height 6
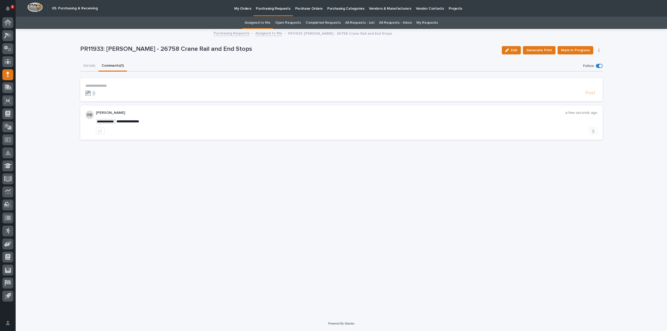
click at [257, 21] on link "Assigned to Me" at bounding box center [258, 23] width 26 height 12
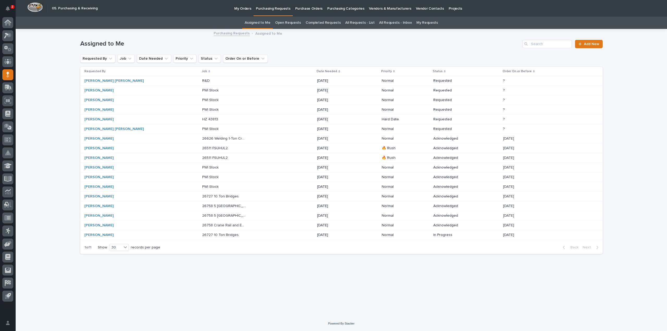
click at [202, 138] on p "26626 Welding 1-Ton Crane System" at bounding box center [224, 138] width 45 height 5
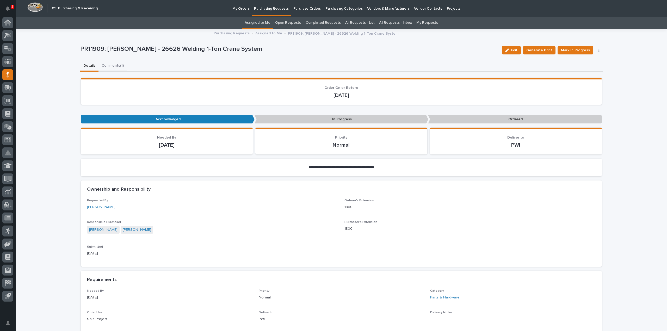
click at [110, 66] on button "Comments (1)" at bounding box center [113, 66] width 28 height 11
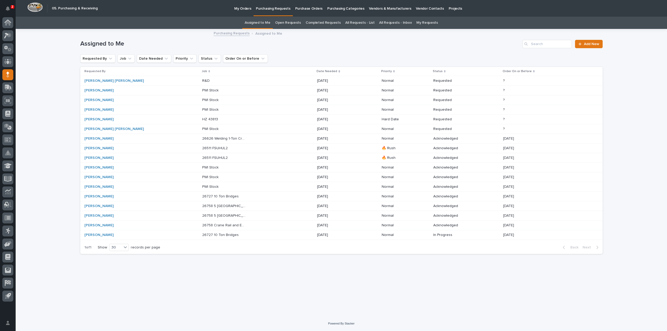
click at [202, 131] on p "PWI Stock" at bounding box center [210, 128] width 17 height 5
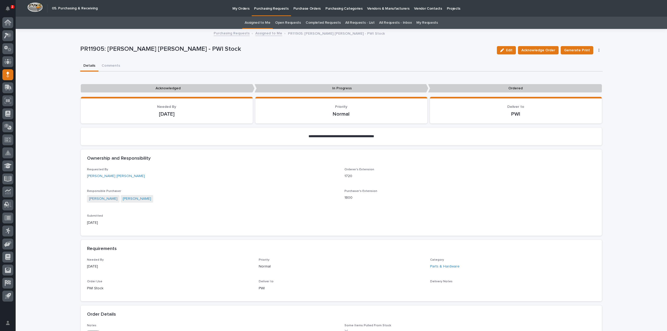
click at [258, 23] on link "Assigned to Me" at bounding box center [258, 23] width 26 height 12
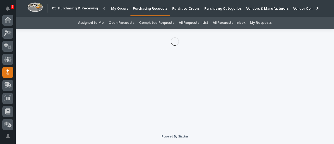
scroll to position [52, 0]
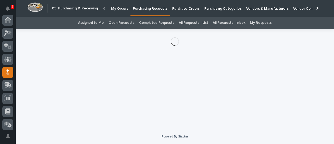
scroll to position [52, 0]
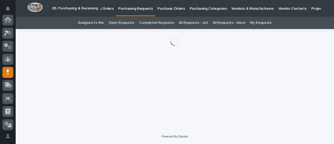
scroll to position [52, 0]
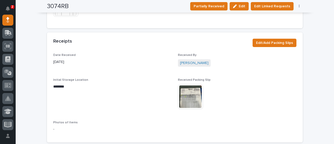
scroll to position [313, 0]
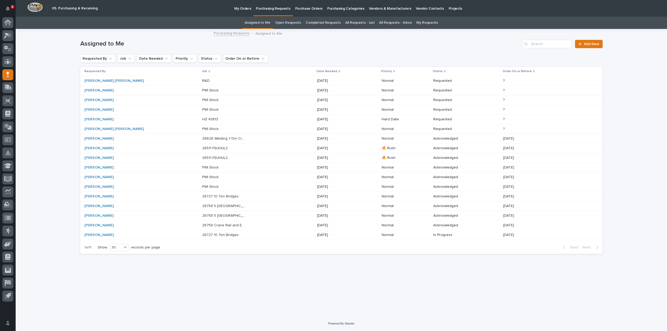
click at [301, 9] on p "Purchase Orders" at bounding box center [308, 5] width 27 height 11
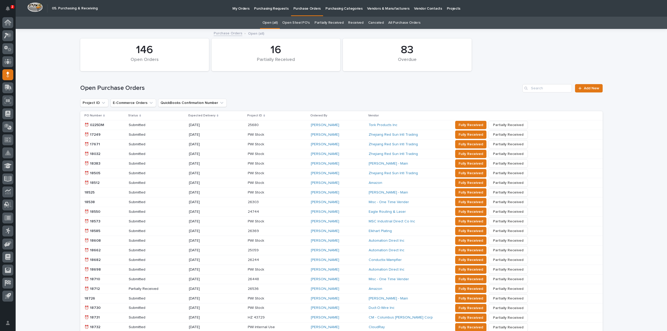
click at [400, 22] on link "All Purchase Orders" at bounding box center [404, 23] width 32 height 12
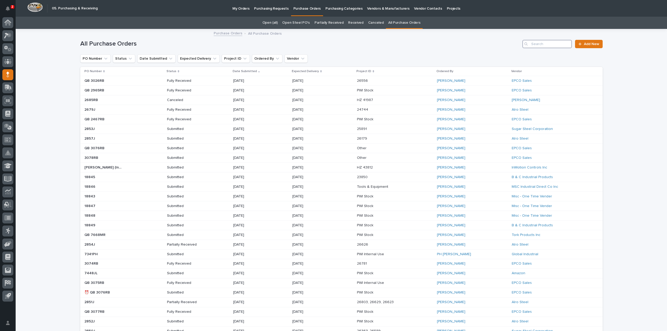
click at [544, 44] on input "Search" at bounding box center [548, 44] width 50 height 8
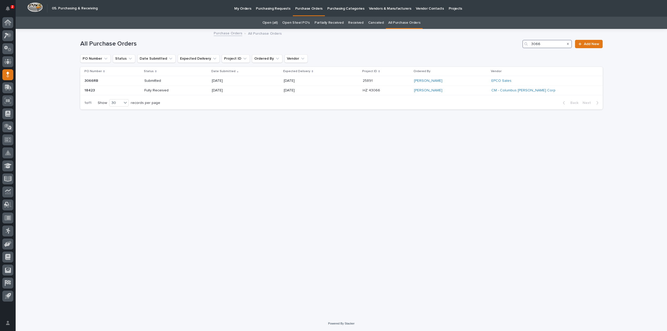
drag, startPoint x: 546, startPoint y: 43, endPoint x: 505, endPoint y: 52, distance: 41.9
click at [505, 52] on div "All Purchase Orders 3066 Add New" at bounding box center [341, 41] width 523 height 25
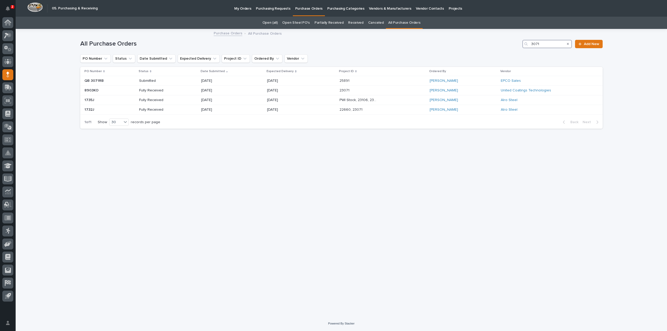
drag, startPoint x: 551, startPoint y: 46, endPoint x: 524, endPoint y: 50, distance: 27.2
click at [524, 50] on div "All Purchase Orders 3071 Add New" at bounding box center [341, 41] width 523 height 25
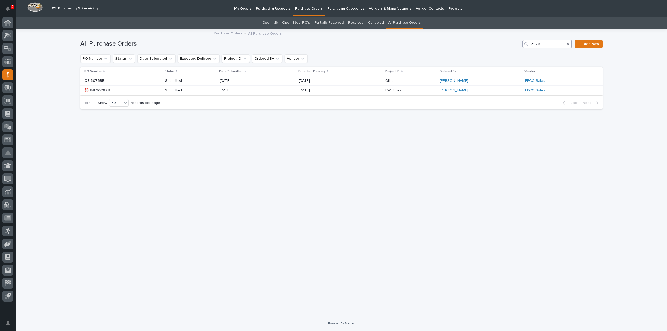
type input "3076"
click at [120, 90] on p at bounding box center [102, 90] width 37 height 4
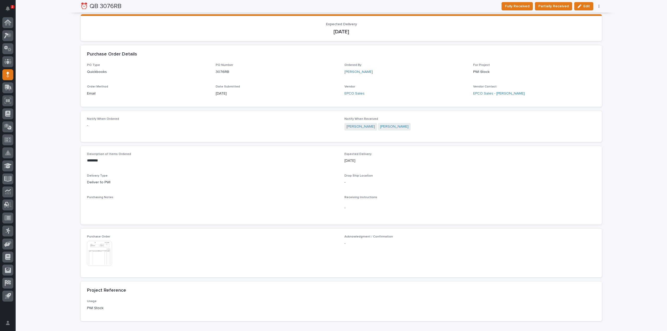
scroll to position [139, 0]
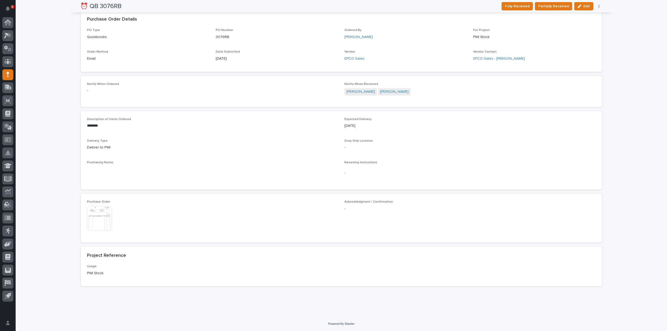
click at [97, 220] on img at bounding box center [99, 218] width 25 height 25
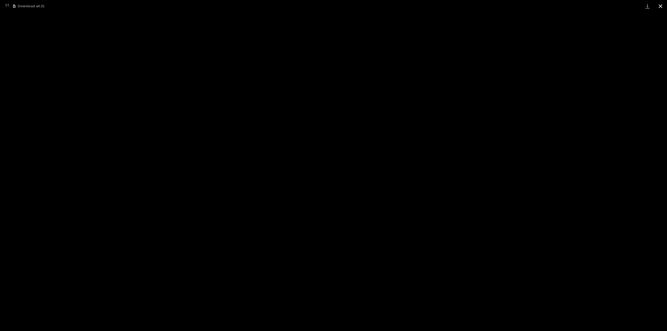
click at [660, 4] on button "Close gallery" at bounding box center [660, 6] width 13 height 12
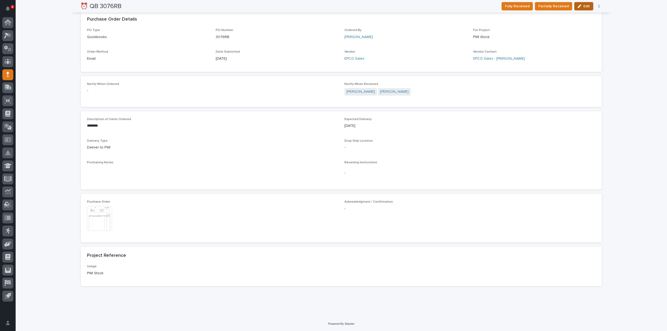
click at [584, 8] on span "Edit" at bounding box center [587, 6] width 7 height 5
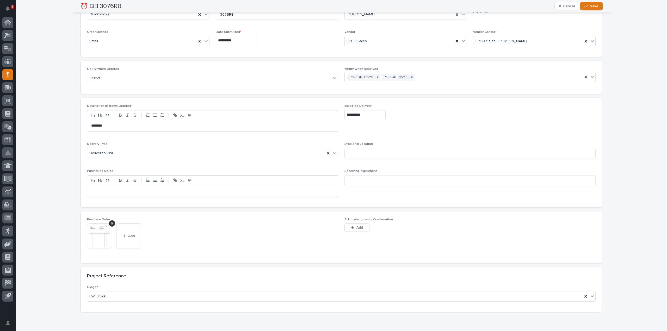
scroll to position [0, 0]
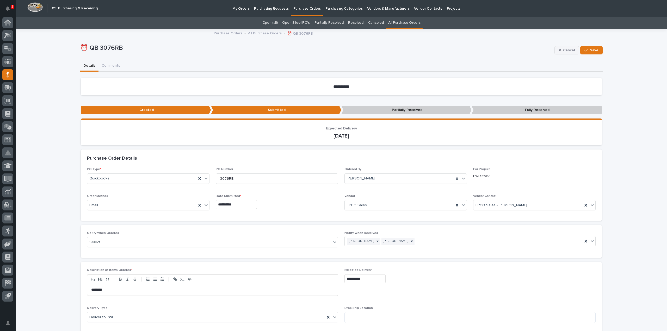
click at [570, 50] on span "Cancel" at bounding box center [569, 50] width 12 height 5
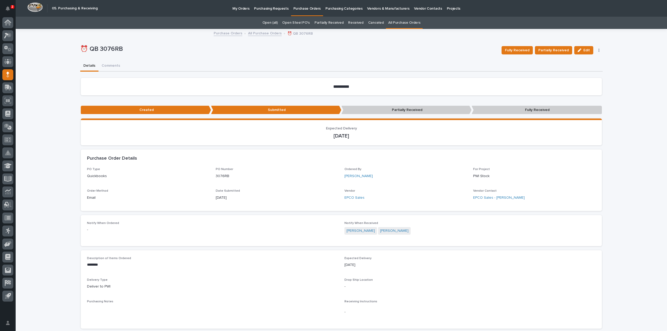
click at [596, 51] on button "button" at bounding box center [599, 50] width 7 height 4
click at [585, 69] on span "Mark Canceled" at bounding box center [574, 69] width 25 height 6
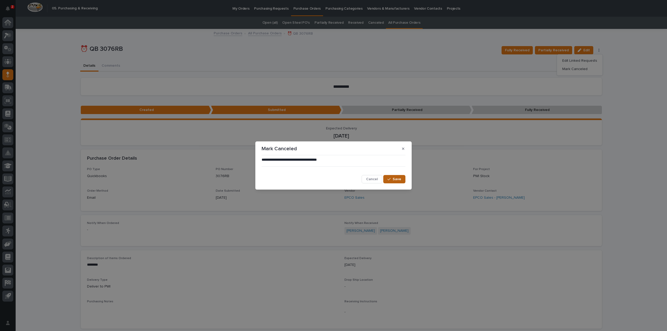
click at [400, 182] on button "Save" at bounding box center [394, 179] width 22 height 8
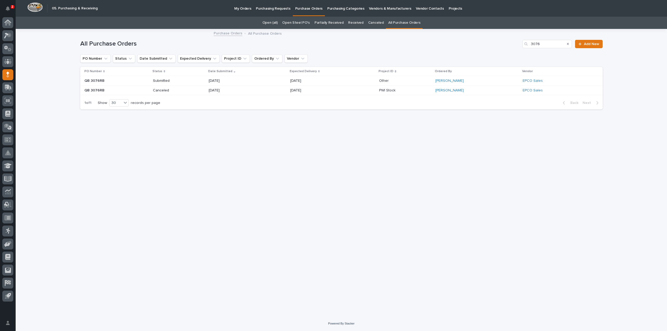
click at [161, 81] on p "Submitted" at bounding box center [171, 81] width 37 height 4
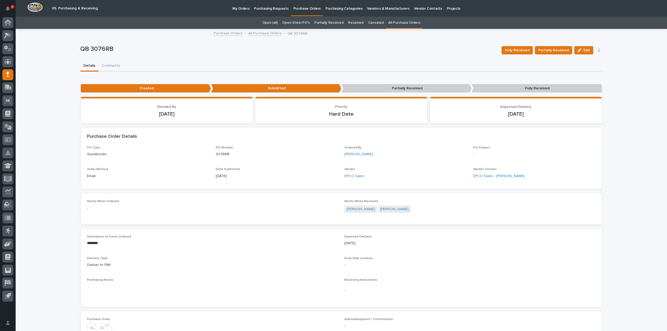
scroll to position [110, 0]
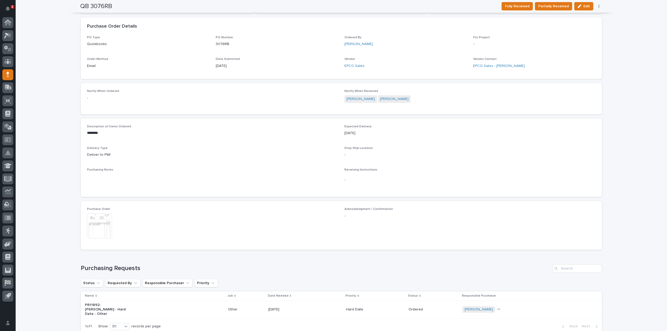
click at [107, 225] on img at bounding box center [99, 225] width 25 height 25
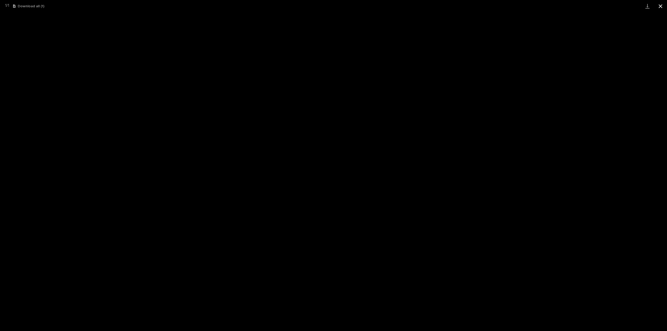
click at [659, 8] on button "Close gallery" at bounding box center [660, 6] width 13 height 12
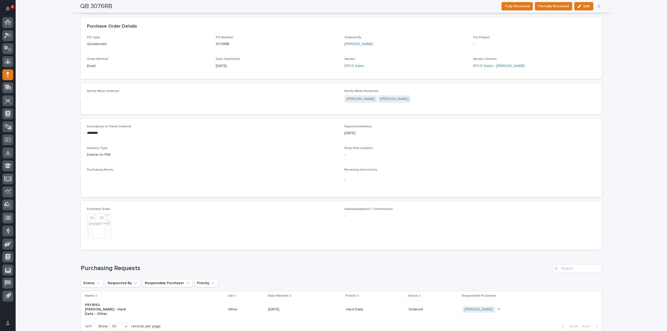
click at [66, 112] on div "**********" at bounding box center [342, 141] width 652 height 444
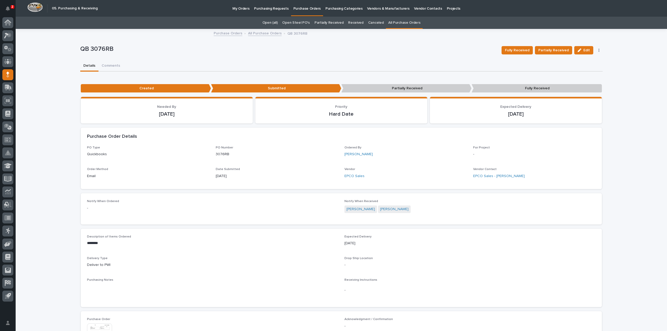
click at [400, 23] on link "All Purchase Orders" at bounding box center [404, 23] width 32 height 12
